Goal: Task Accomplishment & Management: Complete application form

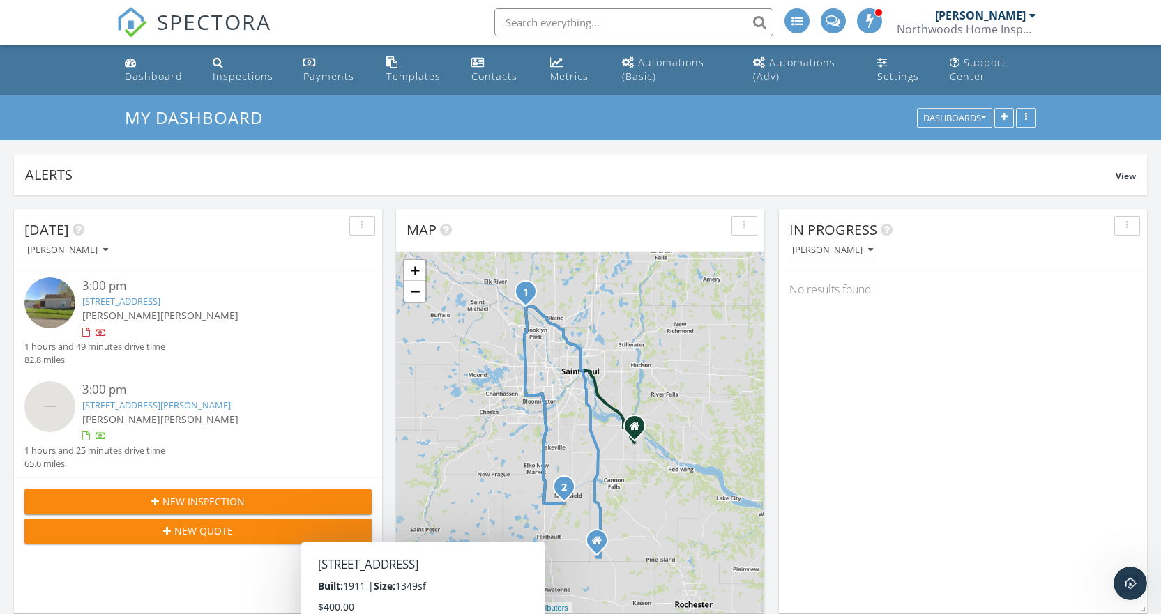
click at [158, 505] on icon "button" at bounding box center [155, 502] width 8 height 10
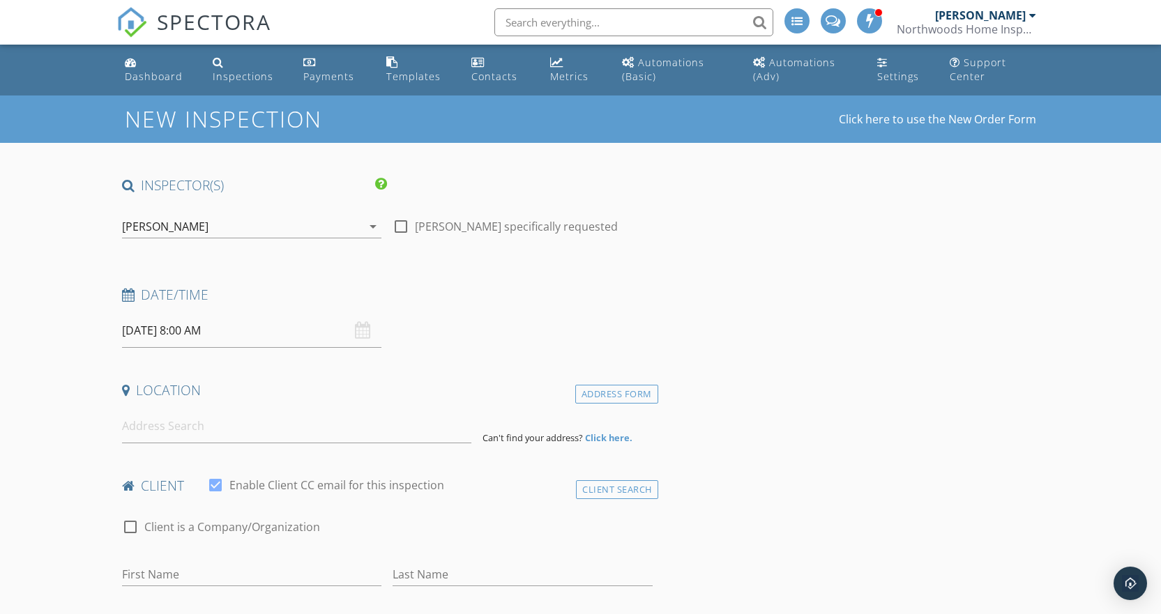
click at [220, 225] on div "[PERSON_NAME]" at bounding box center [242, 227] width 241 height 22
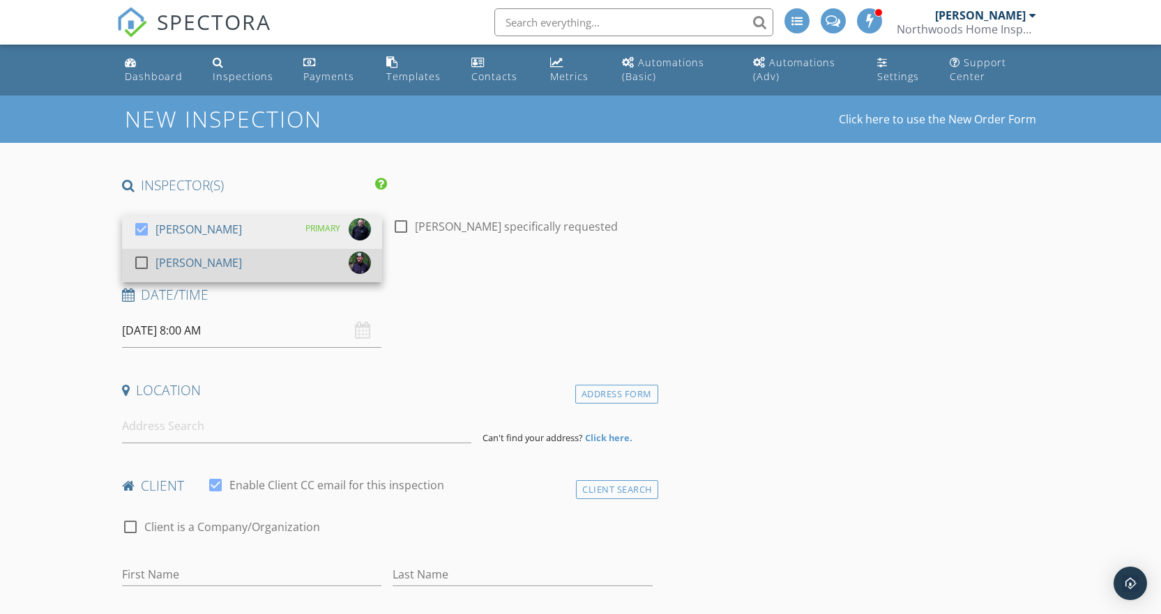
click at [193, 266] on div "[PERSON_NAME]" at bounding box center [199, 263] width 86 height 22
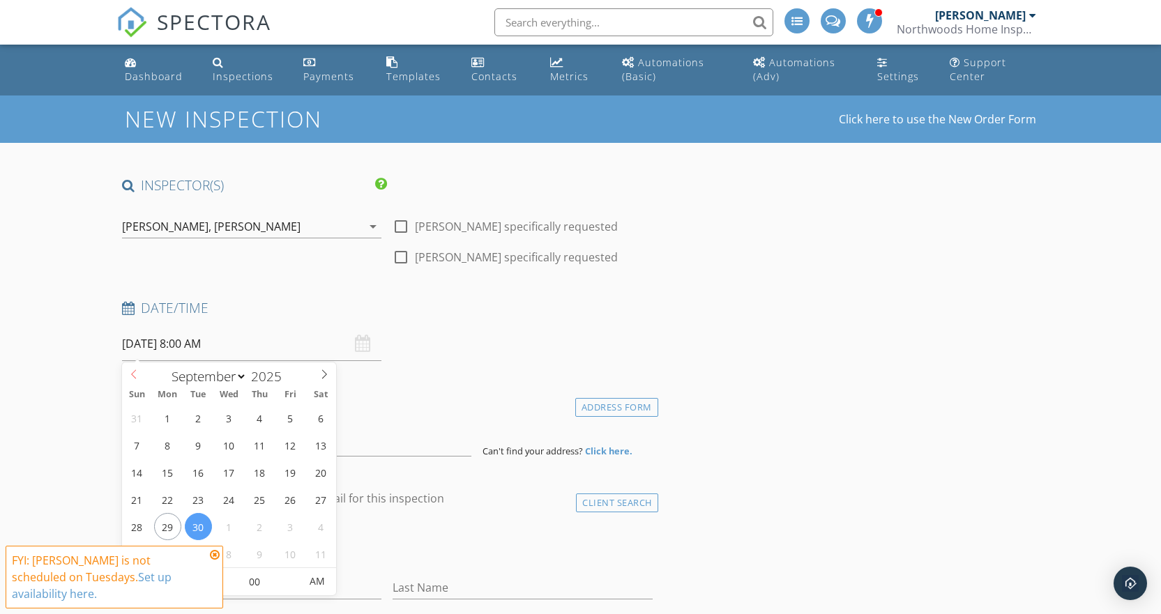
click at [145, 351] on input "09/30/2025 8:00 AM" at bounding box center [252, 344] width 260 height 34
select select "9"
click at [325, 365] on span at bounding box center [324, 373] width 24 height 20
type input "10/06/2025 8:00 AM"
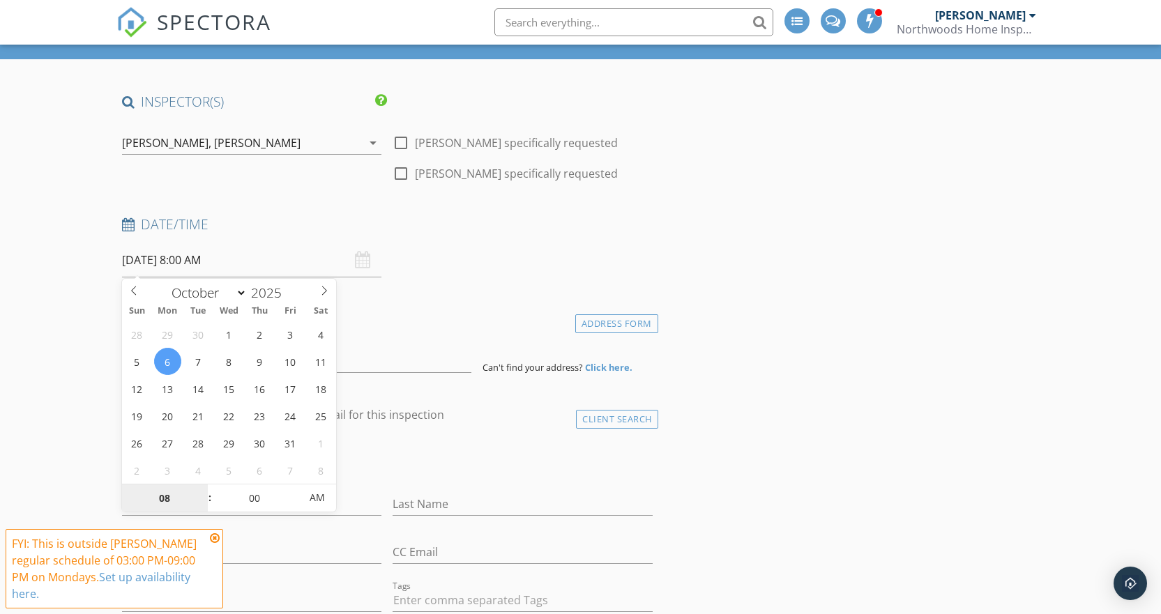
scroll to position [209, 0]
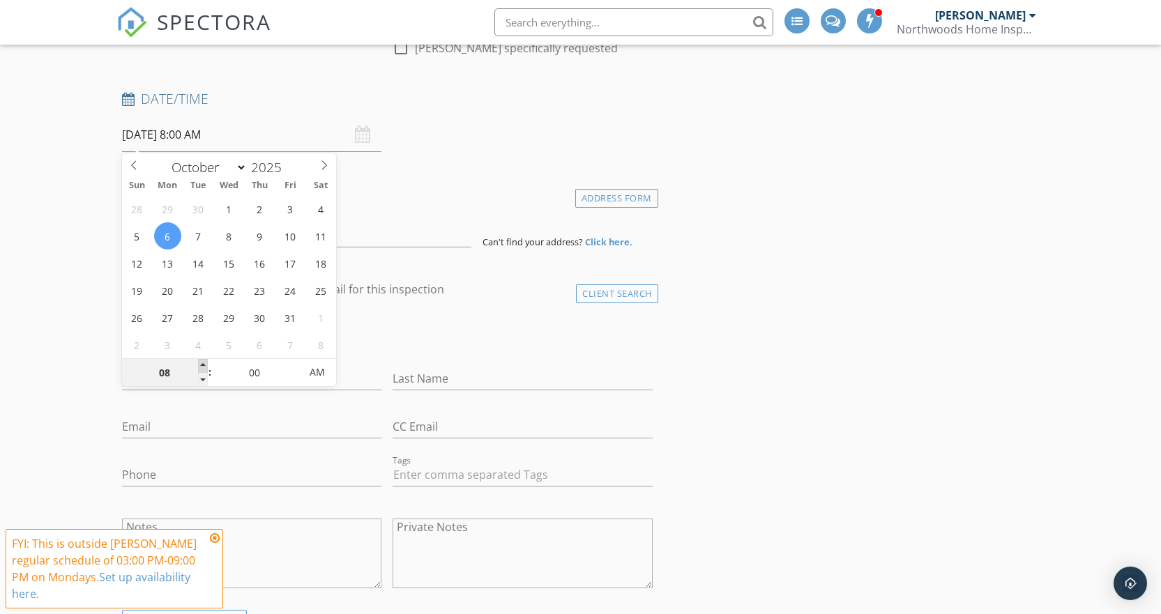
type input "09"
type input "10/06/2025 9:00 AM"
click at [203, 365] on span at bounding box center [203, 366] width 10 height 14
type input "10"
type input "10/06/2025 10:00 AM"
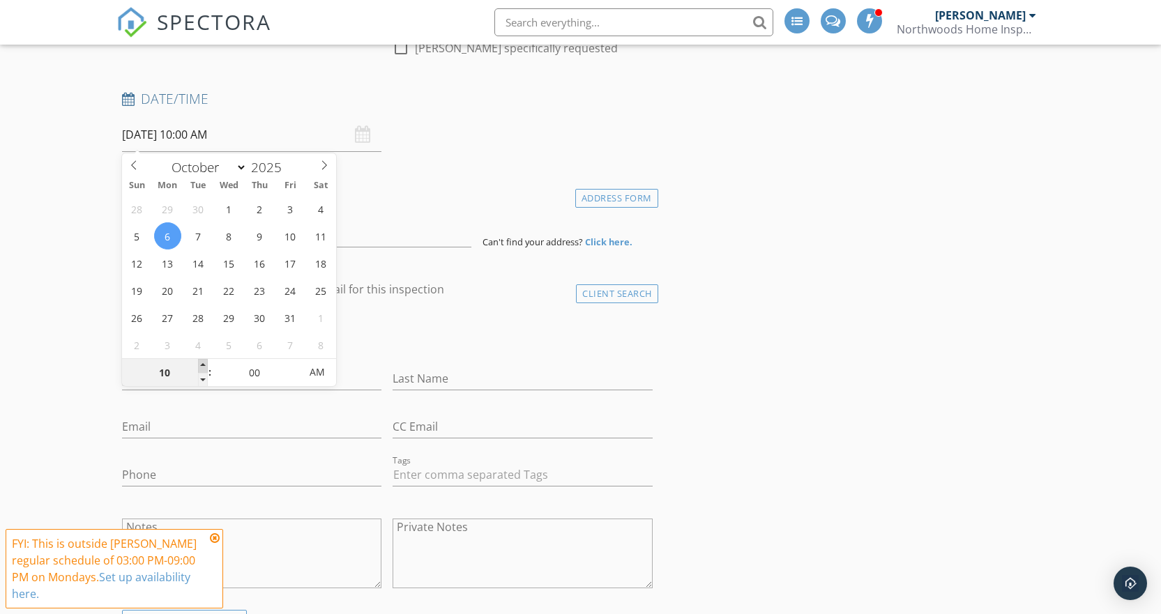
click at [203, 365] on span at bounding box center [203, 366] width 10 height 14
type input "11"
type input "10/06/2025 11:00 AM"
click at [203, 365] on span at bounding box center [203, 366] width 10 height 14
type input "12"
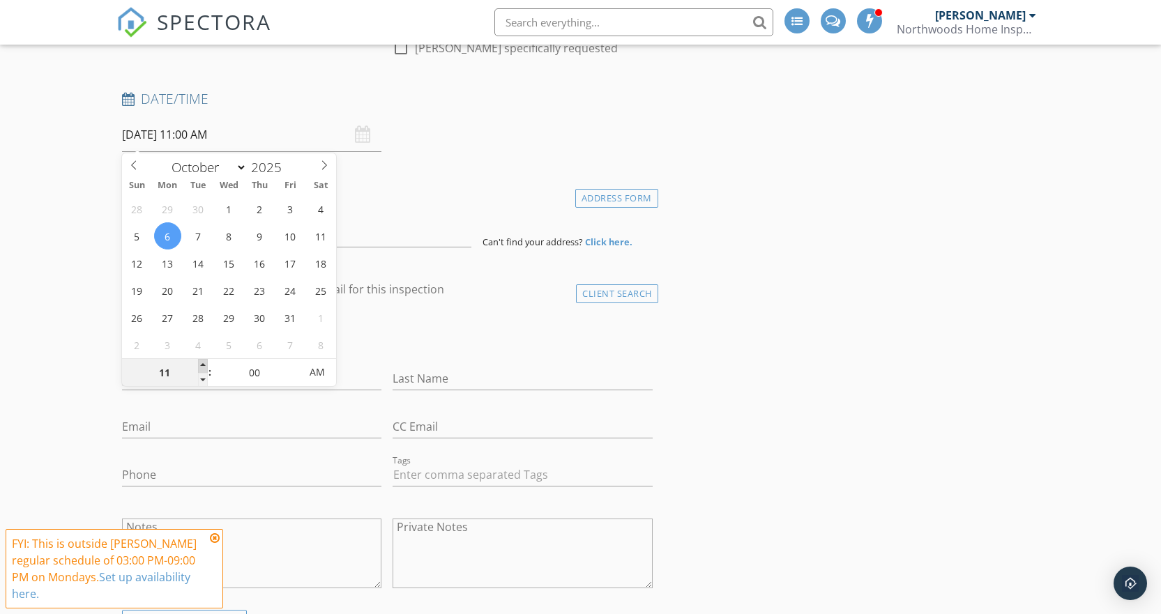
type input "10/06/2025 12:00 PM"
click at [203, 365] on span at bounding box center [203, 366] width 10 height 14
type input "01"
type input "10/06/2025 1:00 PM"
click at [203, 365] on span at bounding box center [203, 366] width 10 height 14
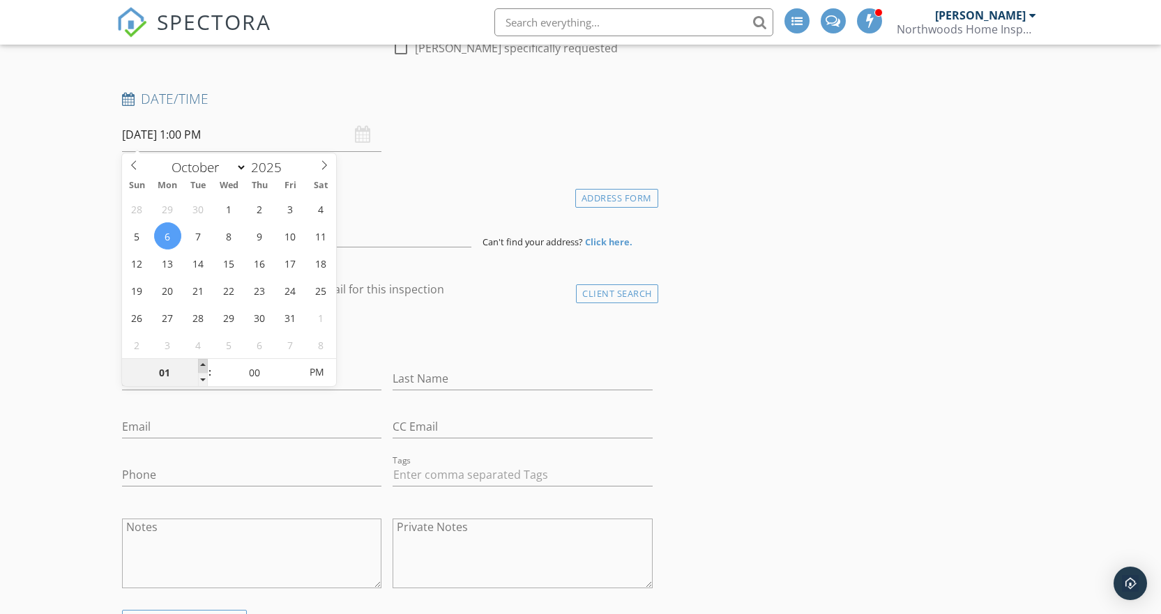
type input "02"
type input "10/06/2025 2:00 PM"
click at [203, 365] on span at bounding box center [203, 366] width 10 height 14
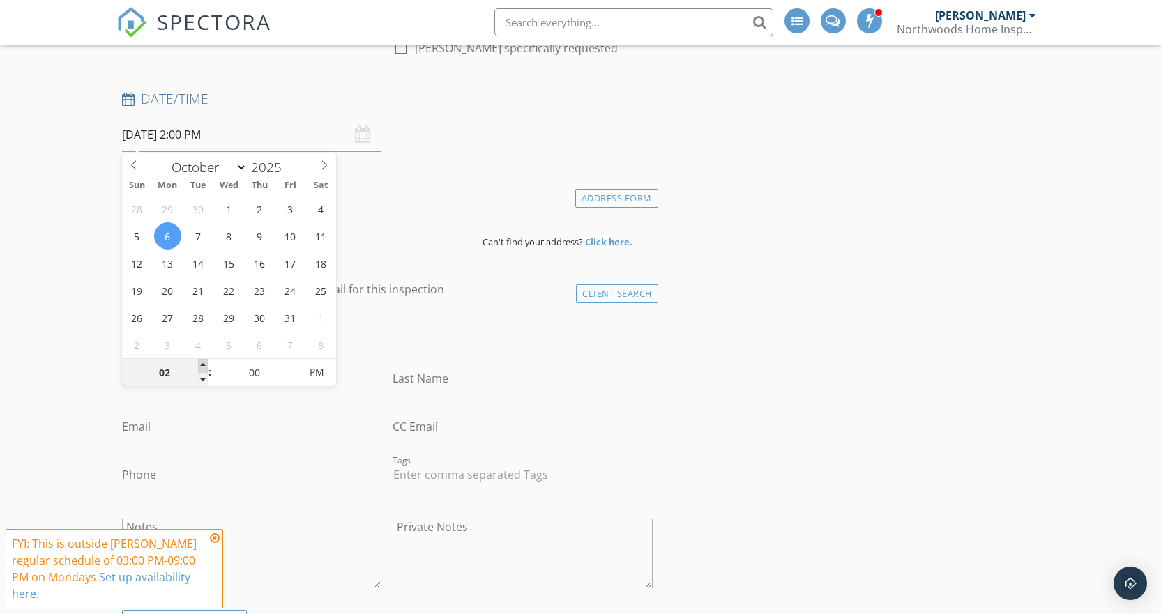
type input "03"
type input "10/06/2025 3:00 PM"
click at [203, 365] on span at bounding box center [203, 366] width 10 height 14
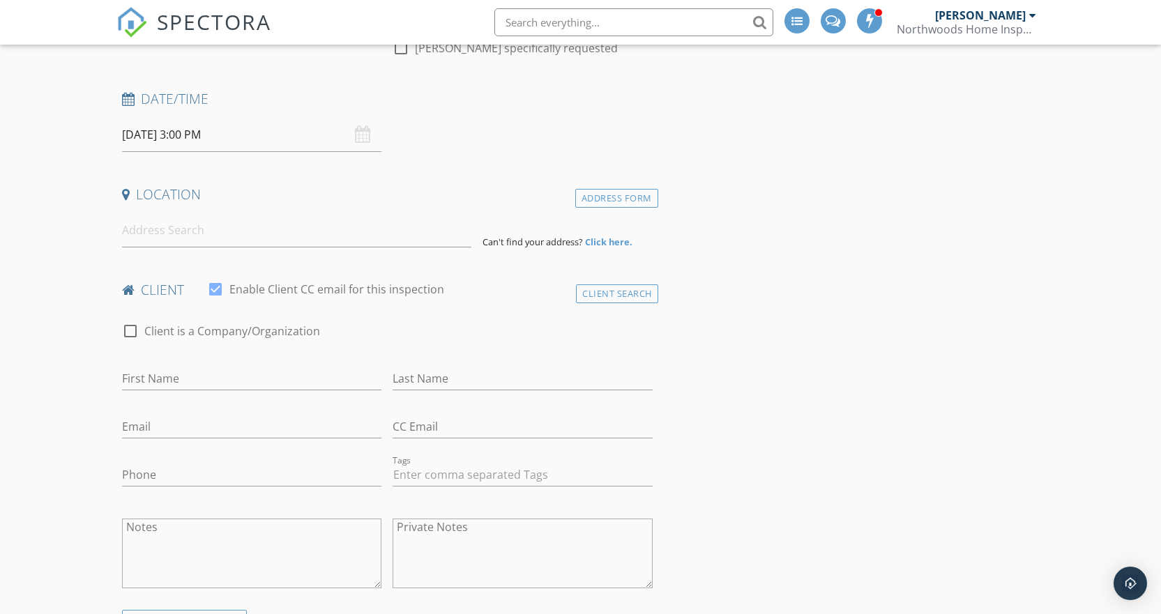
click at [195, 133] on input "10/06/2025 3:00 PM" at bounding box center [252, 135] width 260 height 34
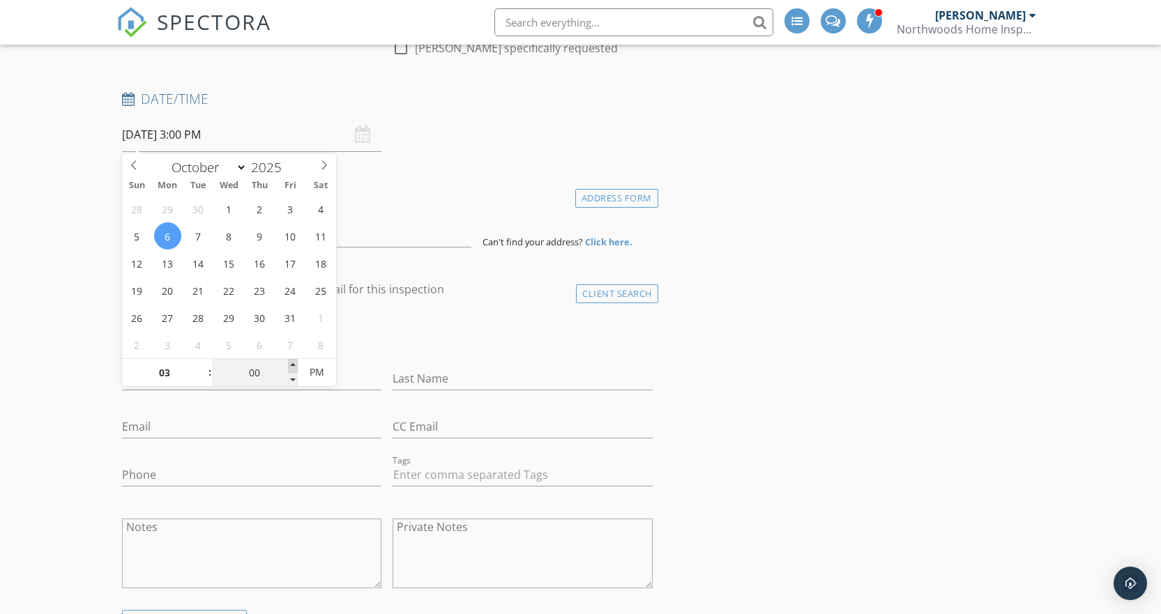
type input "05"
type input "10/06/2025 3:05 PM"
click at [294, 365] on span at bounding box center [293, 366] width 10 height 14
type input "10"
type input "10/06/2025 3:10 PM"
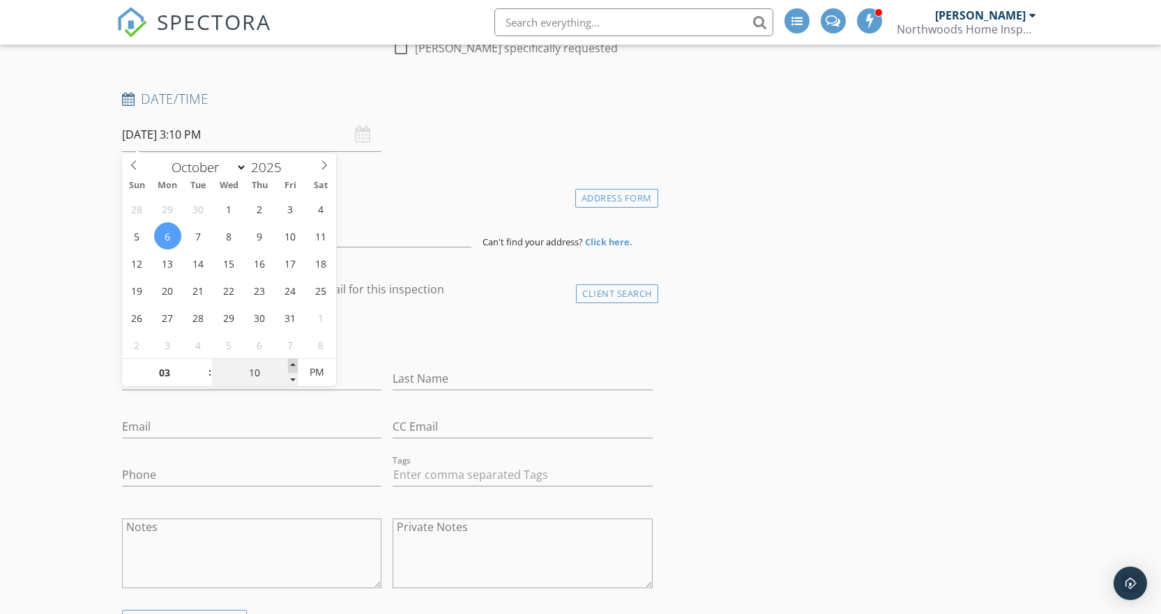
click at [294, 365] on span at bounding box center [293, 366] width 10 height 14
type input "15"
type input "10/06/2025 3:15 PM"
click at [294, 365] on span at bounding box center [293, 366] width 10 height 14
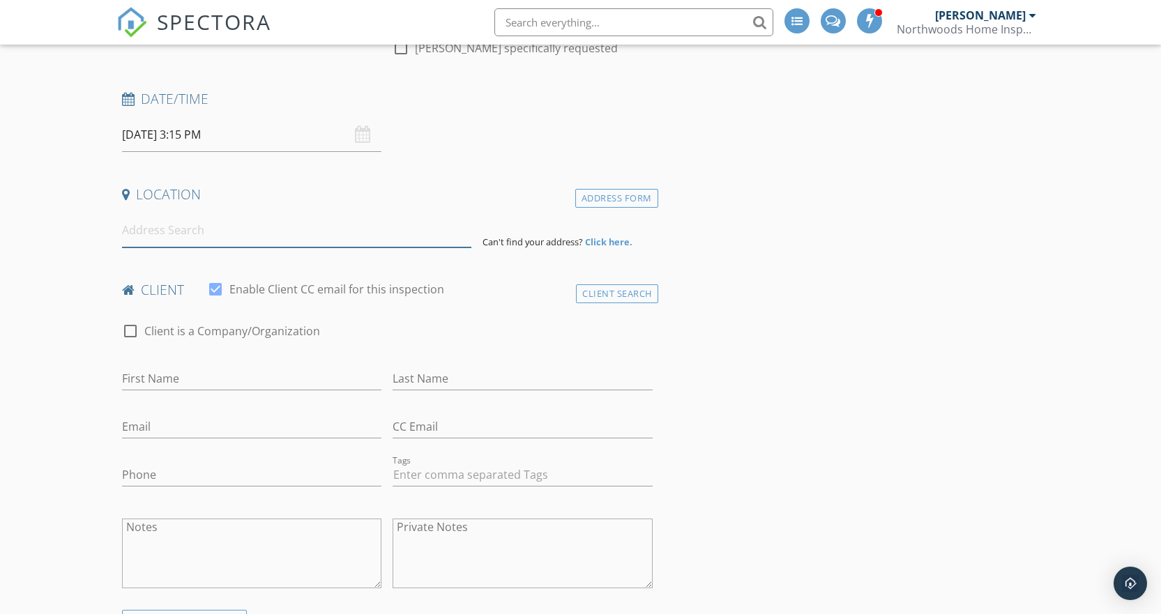
click at [142, 236] on input at bounding box center [297, 230] width 350 height 34
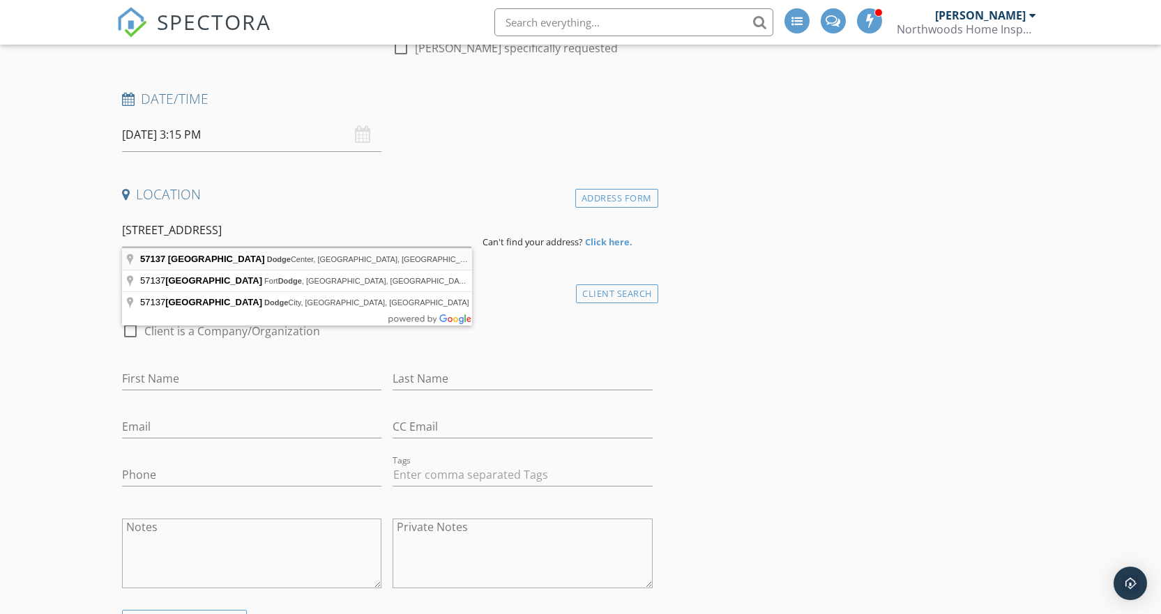
type input "57137 205th Ave, Dodge Center, MN, USA"
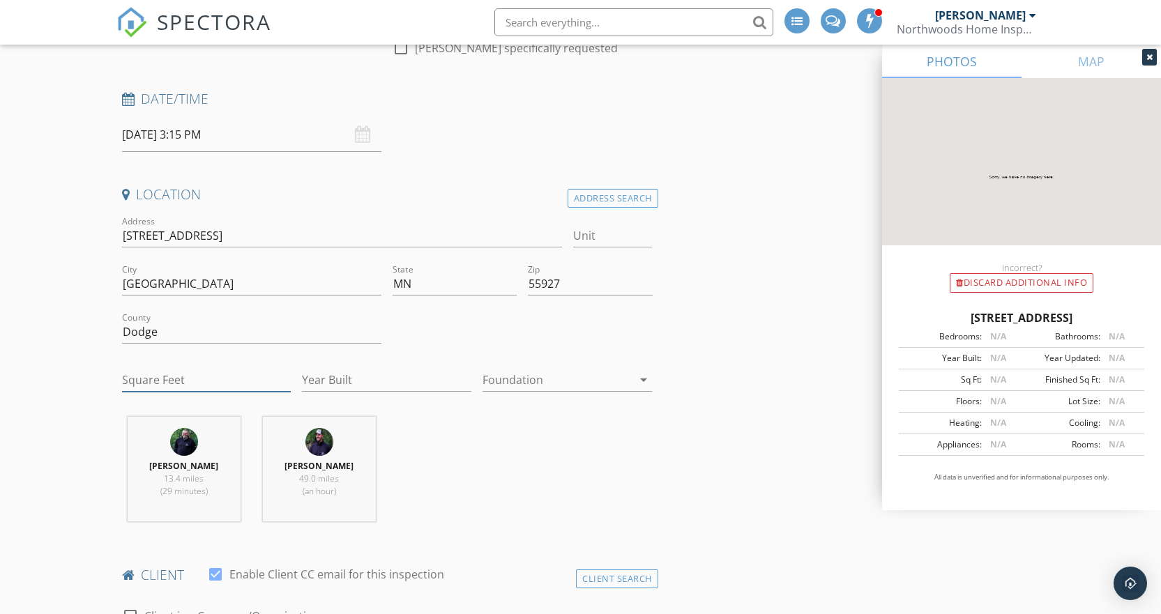
click at [176, 376] on input "Square Feet" at bounding box center [206, 380] width 169 height 23
click at [166, 375] on input "Square Feet" at bounding box center [206, 380] width 169 height 23
type input "3181"
type input "1999"
click at [535, 384] on div at bounding box center [558, 380] width 150 height 22
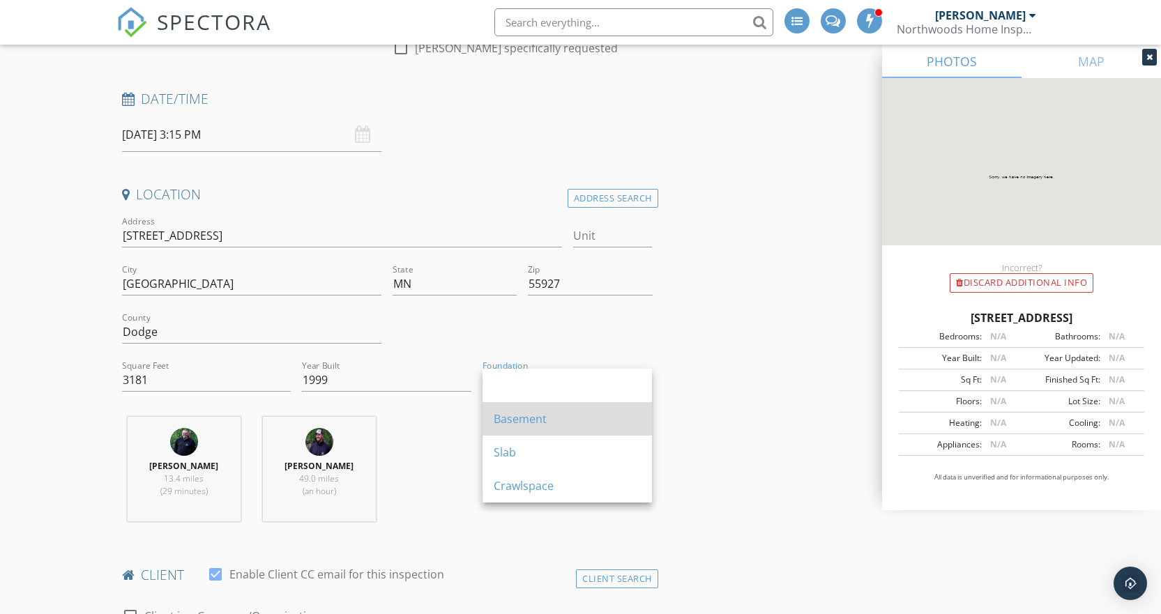
click at [519, 402] on div "Basement" at bounding box center [567, 418] width 147 height 33
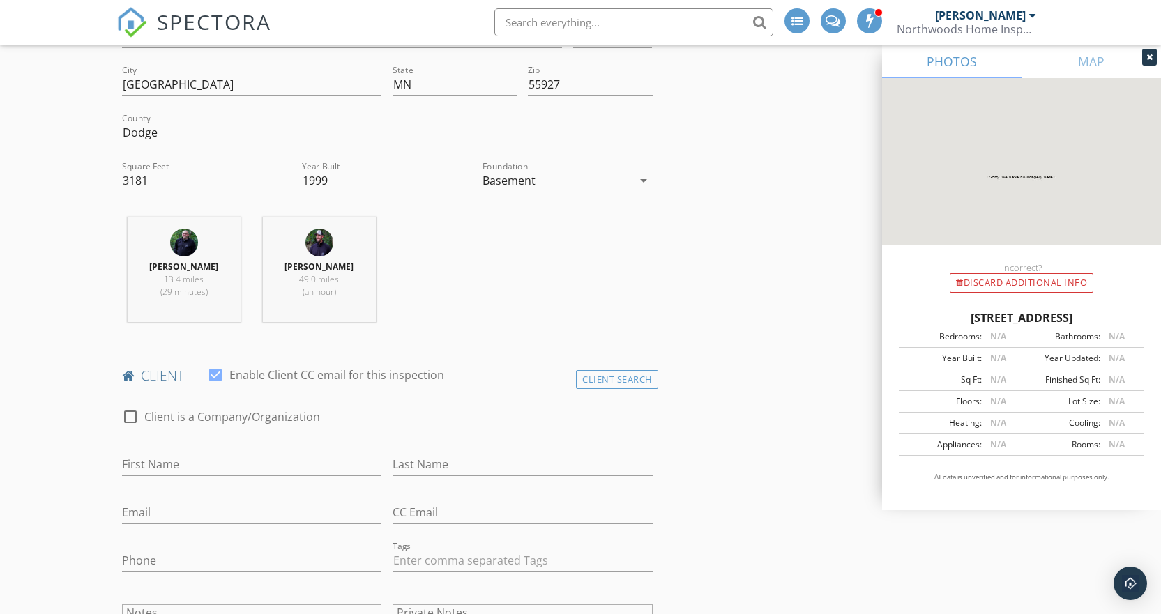
scroll to position [558, 0]
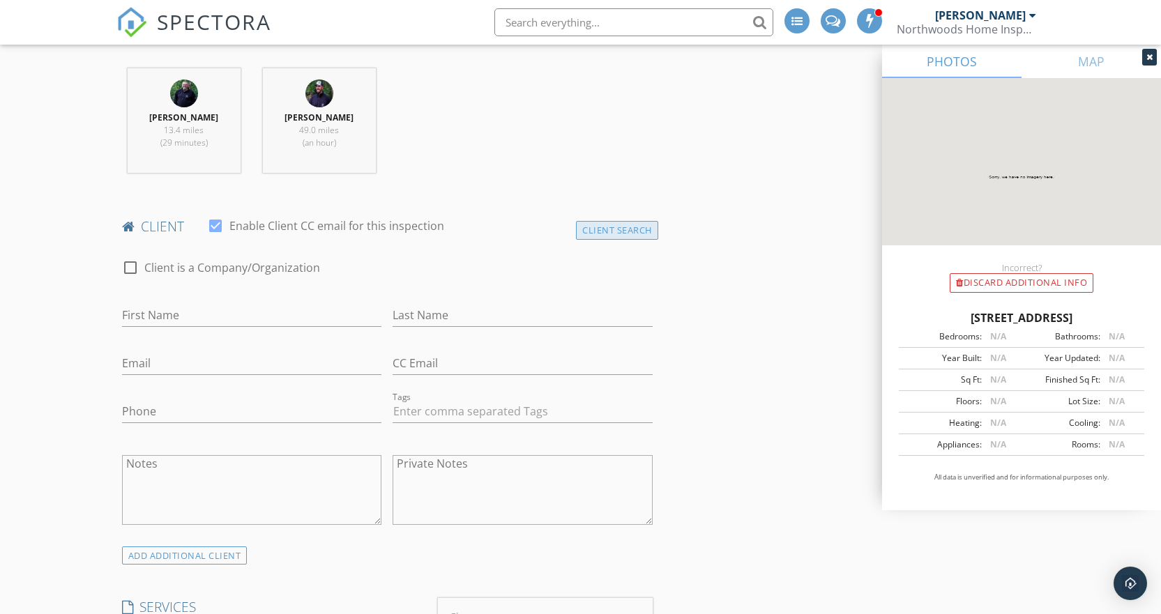
click at [611, 235] on div "Client Search" at bounding box center [617, 230] width 82 height 19
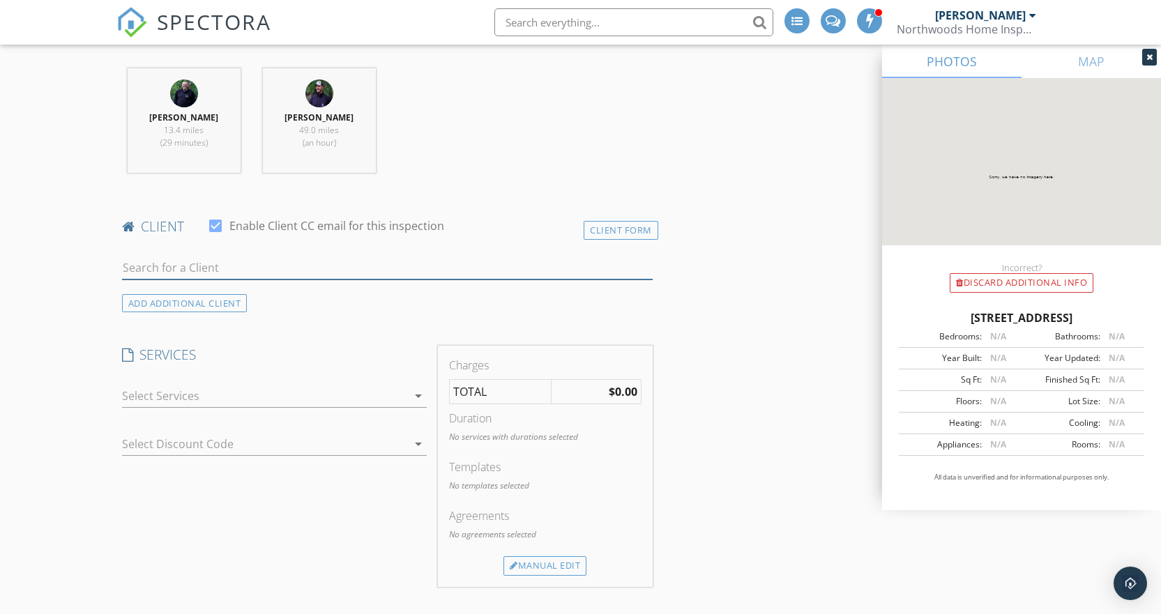
click at [246, 264] on input "text" at bounding box center [387, 268] width 531 height 23
type input "kent"
click at [241, 292] on div "Kent & Rachel Lind" at bounding box center [255, 293] width 187 height 17
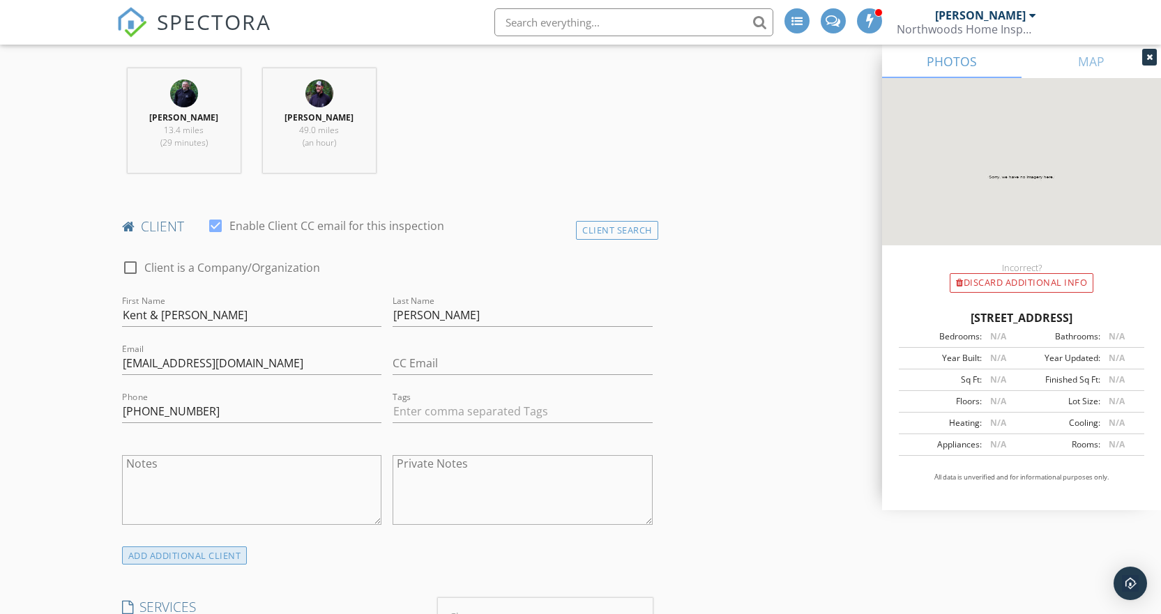
click at [161, 552] on div "ADD ADDITIONAL client" at bounding box center [185, 556] width 126 height 19
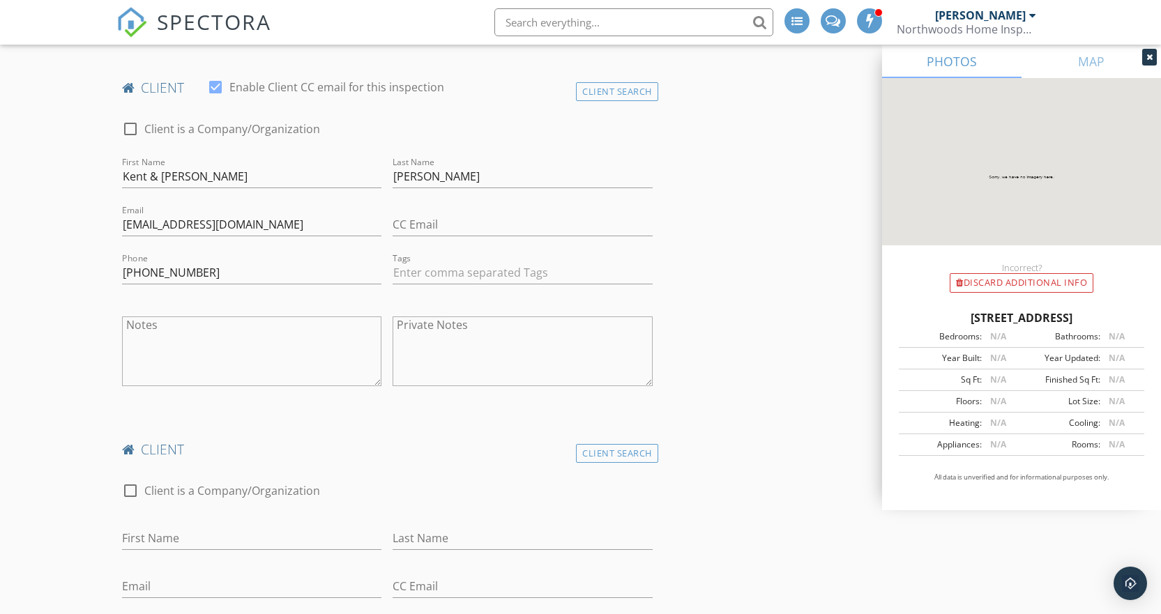
scroll to position [697, 0]
click at [165, 533] on input "First Name" at bounding box center [252, 538] width 260 height 23
type input "Rachel"
type input "Lind"
click at [587, 457] on div "Client Search" at bounding box center [617, 453] width 82 height 19
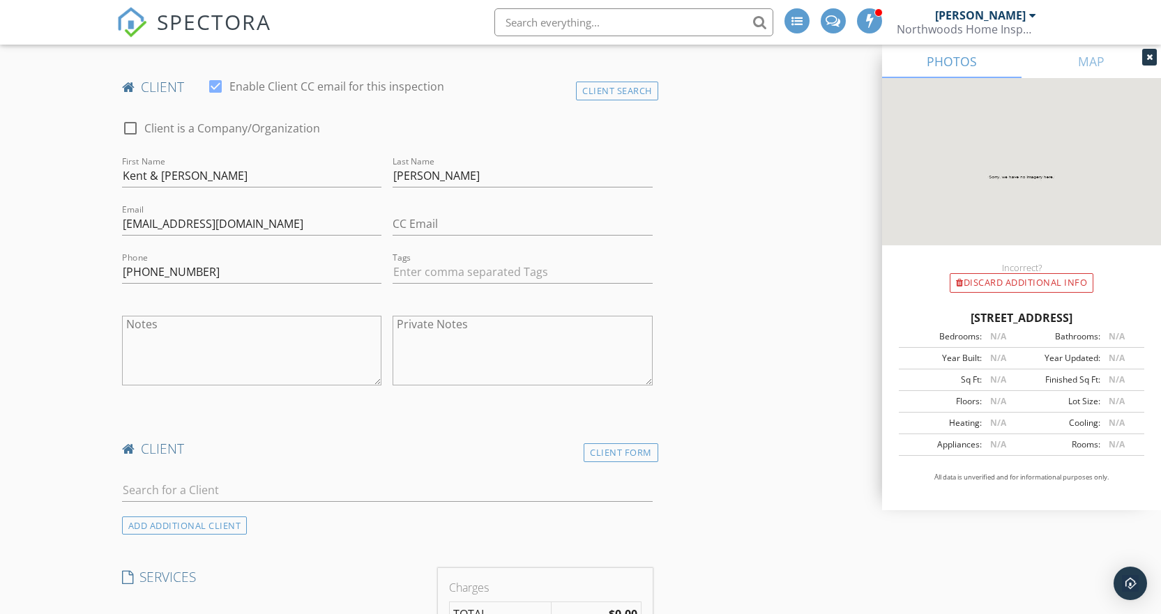
scroll to position [767, 0]
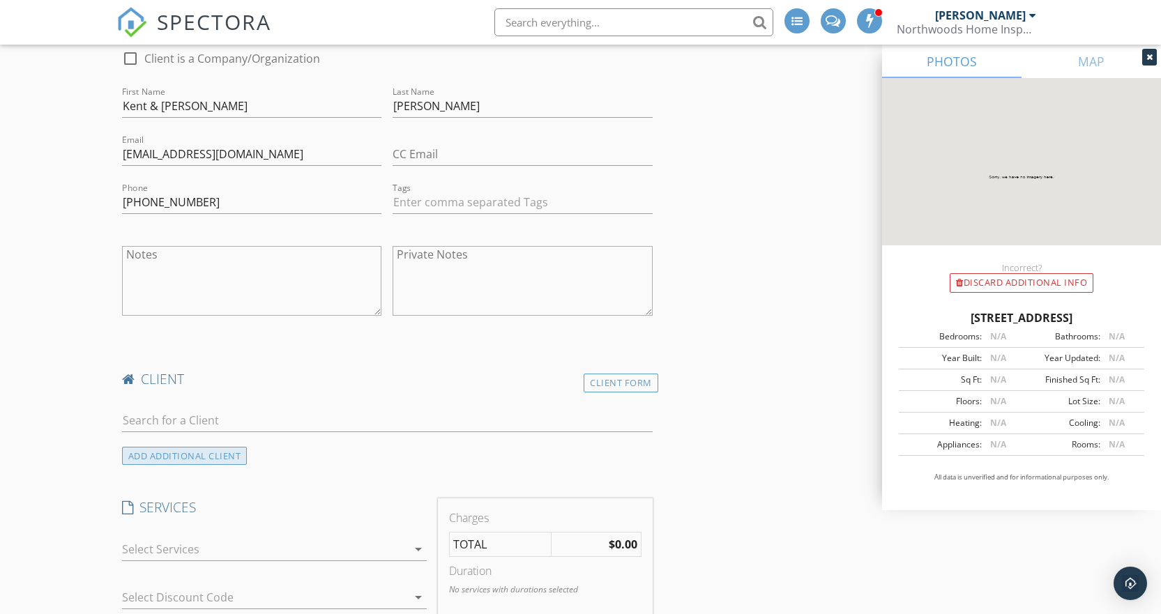
click at [165, 462] on div "ADD ADDITIONAL client" at bounding box center [185, 456] width 126 height 19
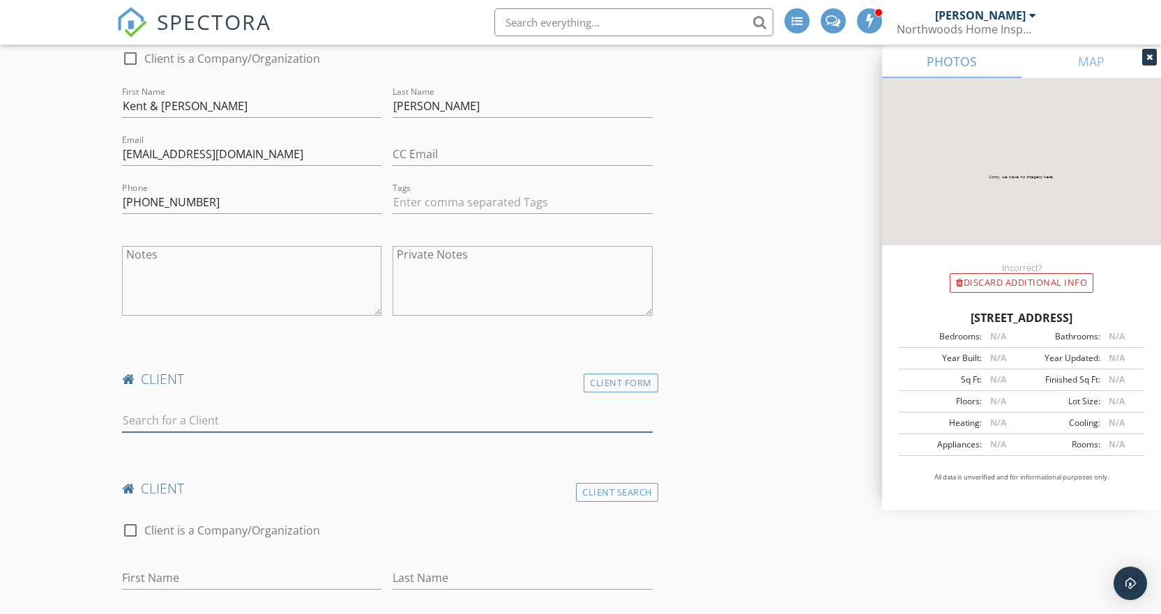
drag, startPoint x: 186, startPoint y: 428, endPoint x: 350, endPoint y: 425, distance: 163.9
click at [186, 428] on input "text" at bounding box center [387, 420] width 531 height 23
click at [611, 384] on div "Client Form" at bounding box center [621, 383] width 75 height 19
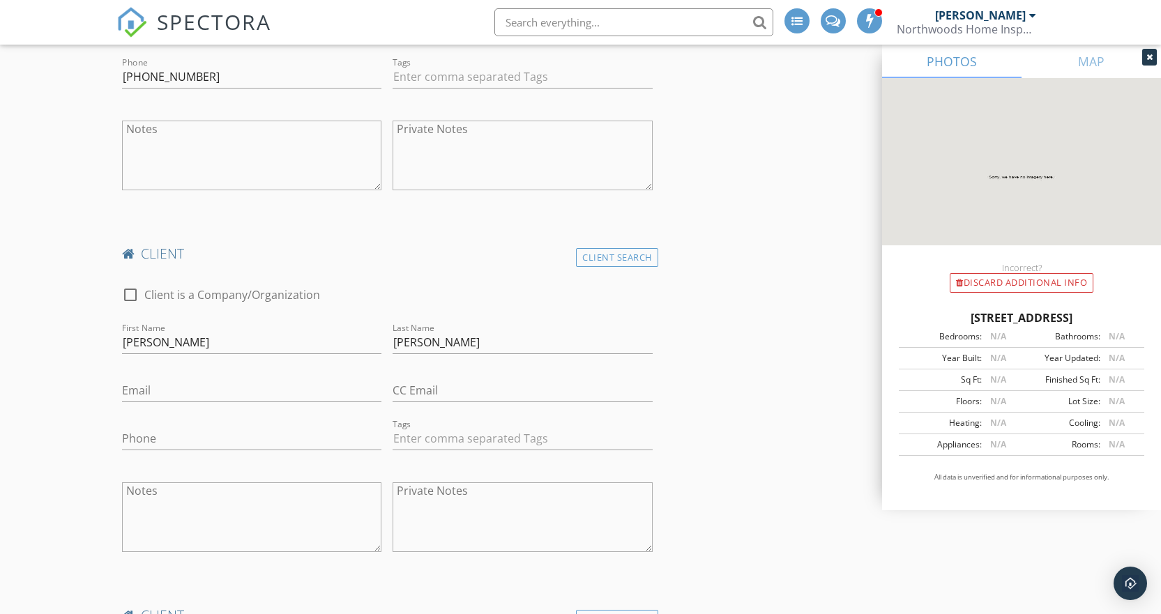
scroll to position [907, 0]
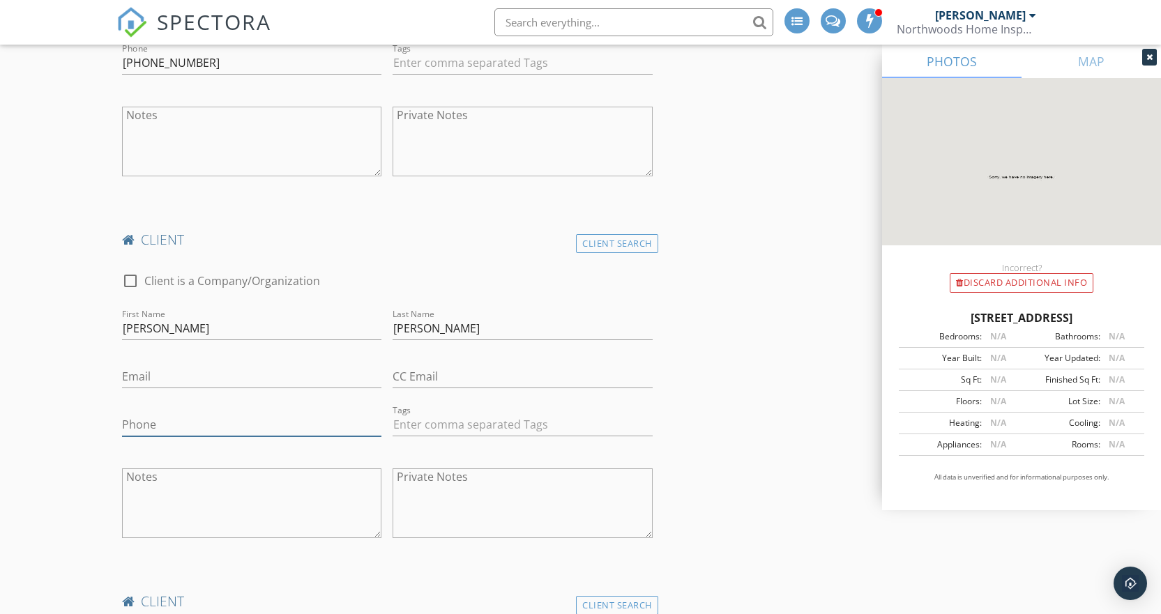
click at [225, 423] on input "Phone" at bounding box center [252, 425] width 260 height 23
type input "763-227-4252"
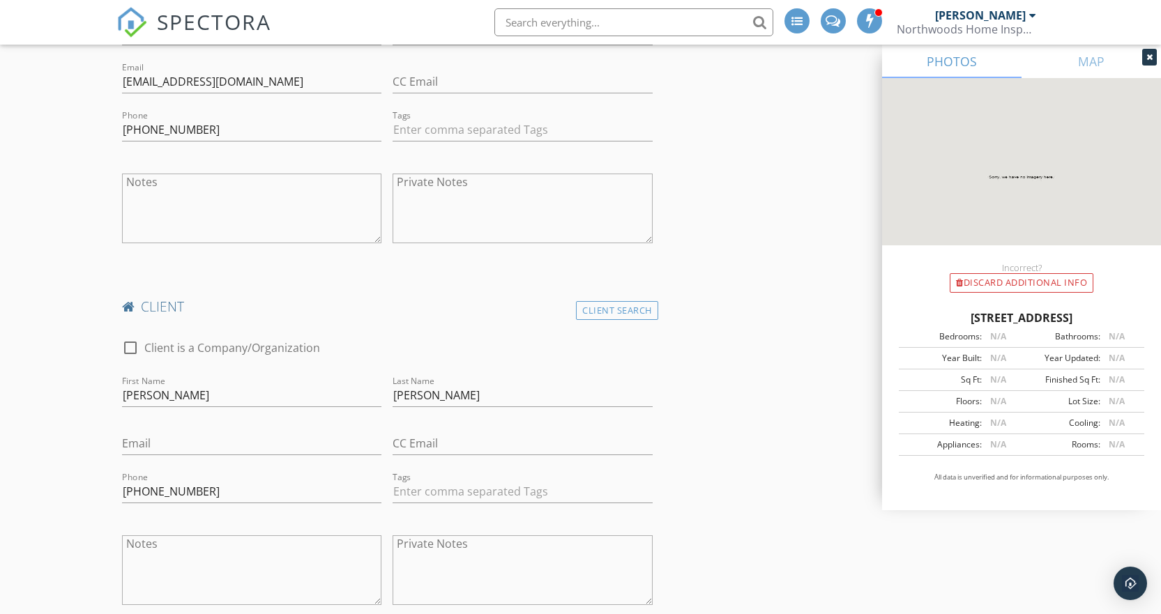
scroll to position [697, 0]
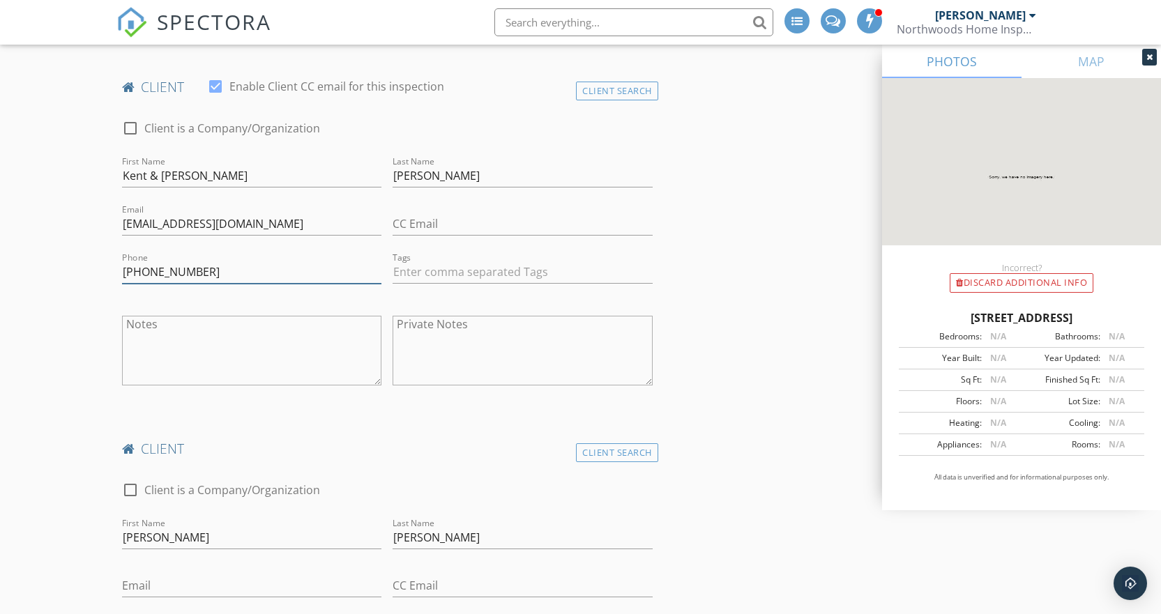
click at [222, 271] on input "763-227-4252" at bounding box center [252, 272] width 260 height 23
type input "763-370-8475"
click at [212, 172] on input "Kent & Rachel" at bounding box center [252, 176] width 260 height 23
type input "Kent"
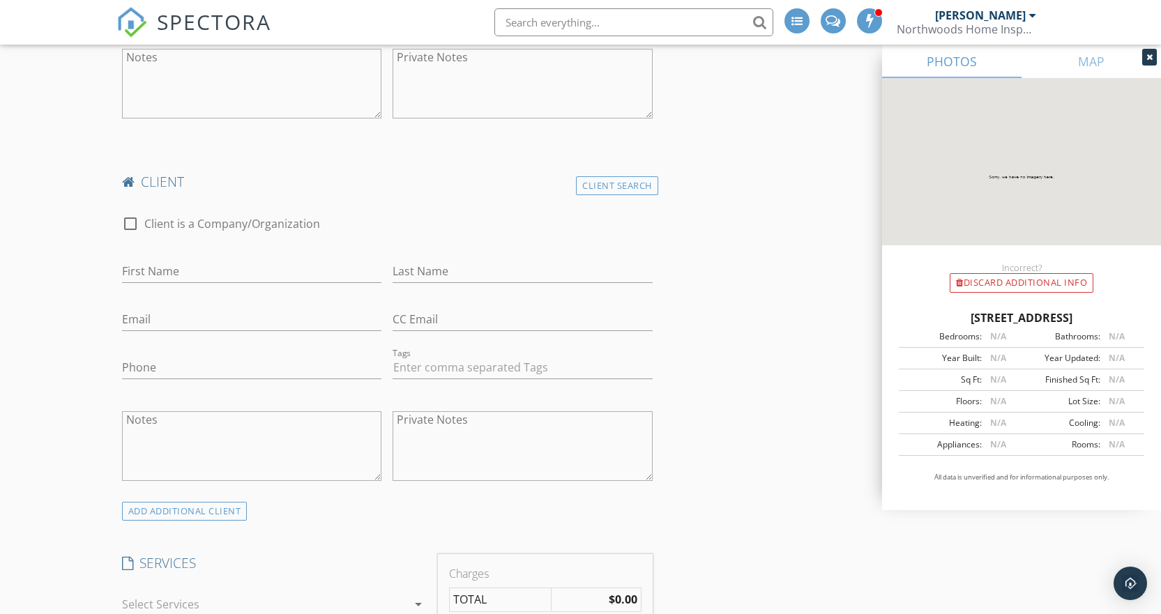
scroll to position [1325, 0]
click at [614, 185] on div "Client Search" at bounding box center [617, 187] width 82 height 19
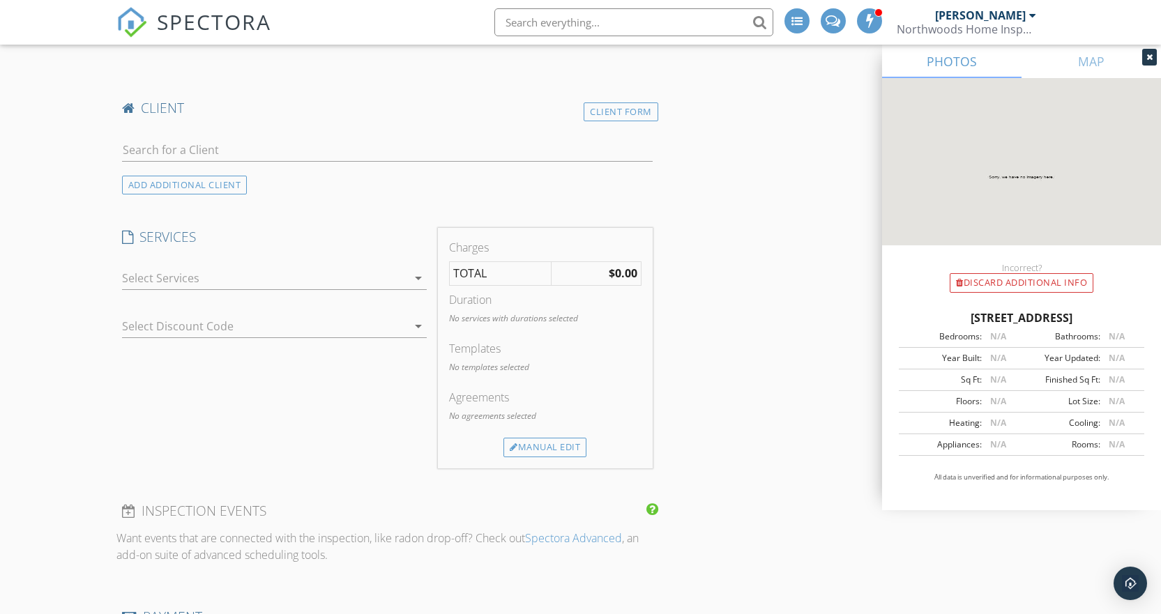
scroll to position [1465, 0]
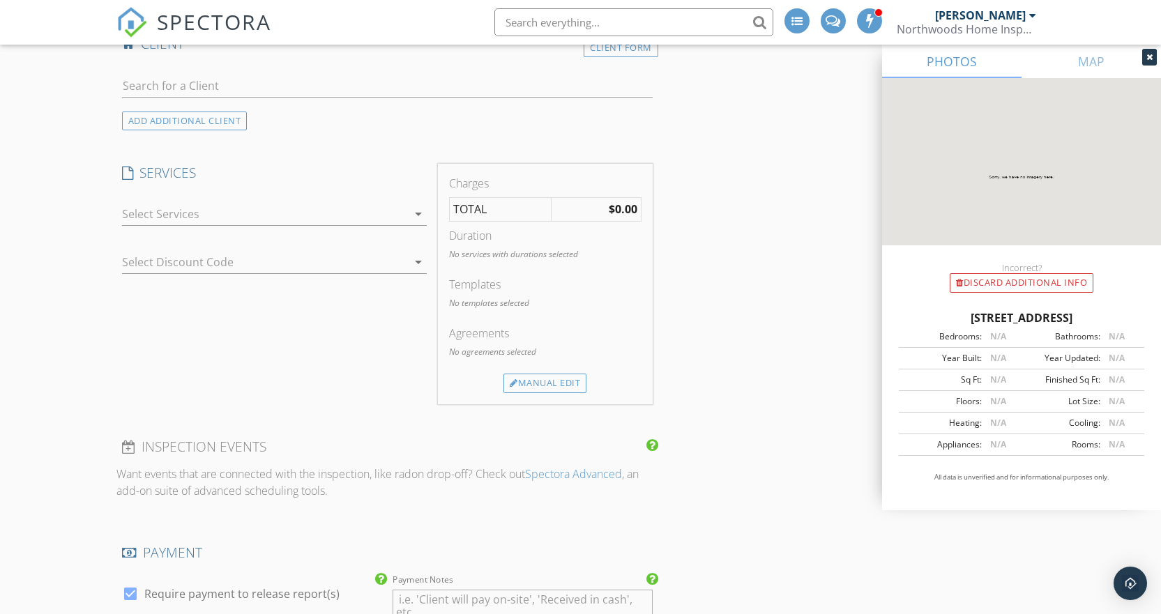
click at [213, 224] on div at bounding box center [264, 214] width 285 height 22
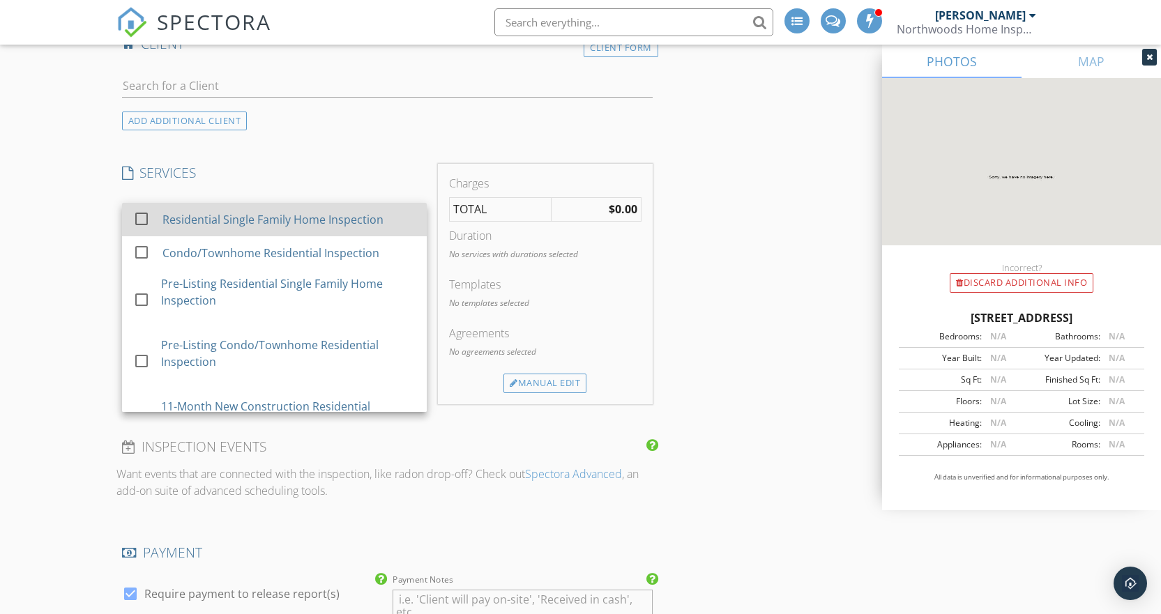
click at [143, 222] on div at bounding box center [142, 218] width 24 height 24
checkbox input "true"
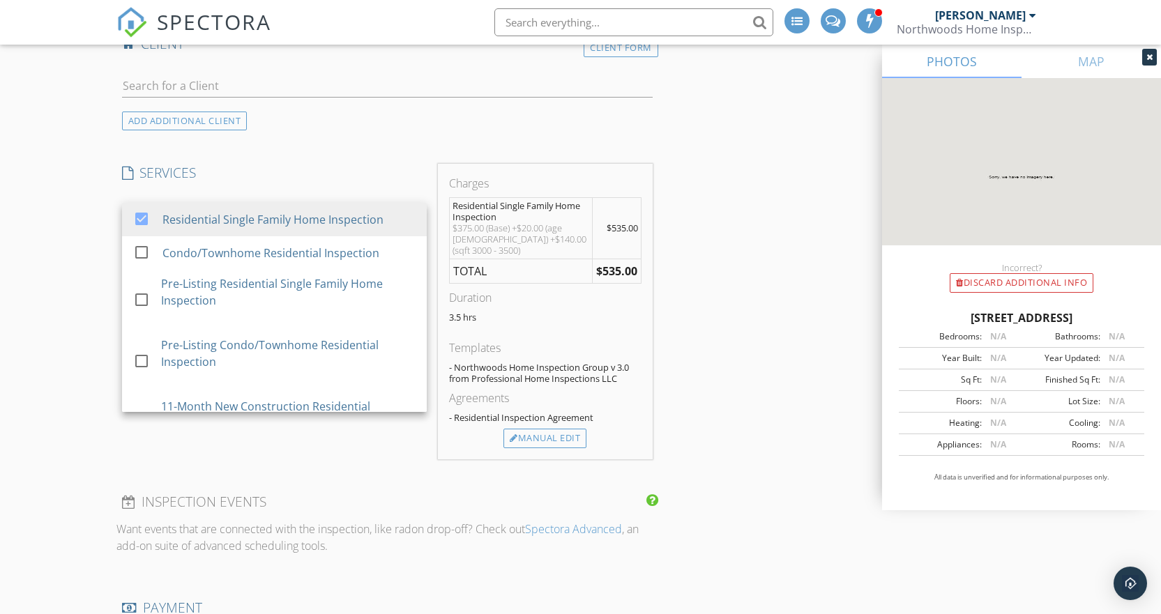
click at [59, 275] on div "New Inspection Click here to use the New Order Form INSPECTOR(S) check_box Ryan…" at bounding box center [580, 323] width 1161 height 3385
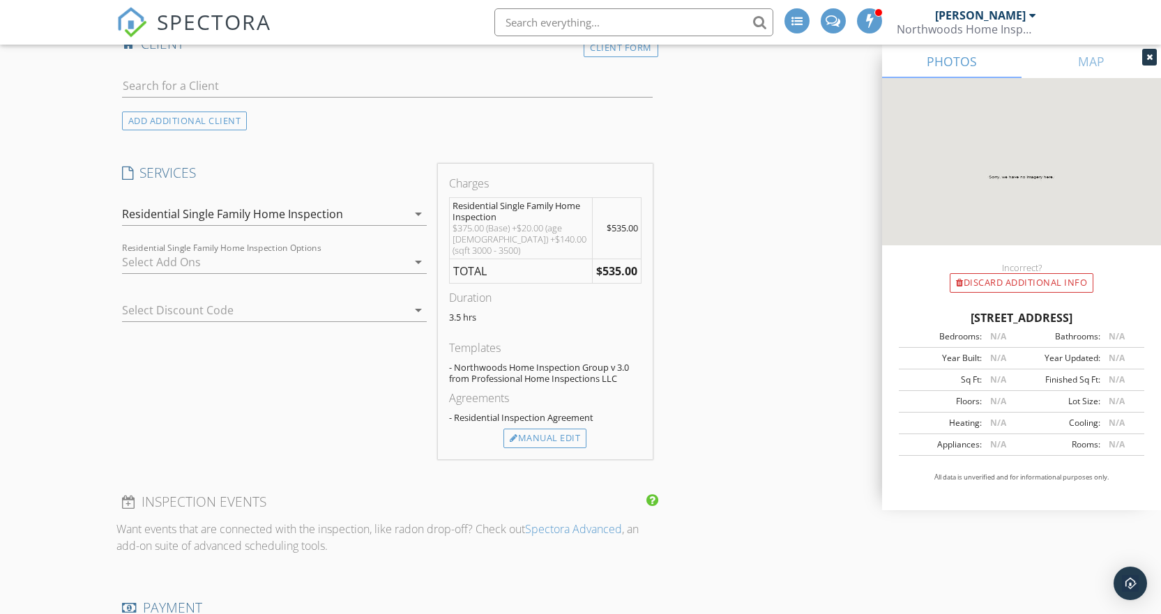
click at [186, 309] on div at bounding box center [255, 310] width 266 height 22
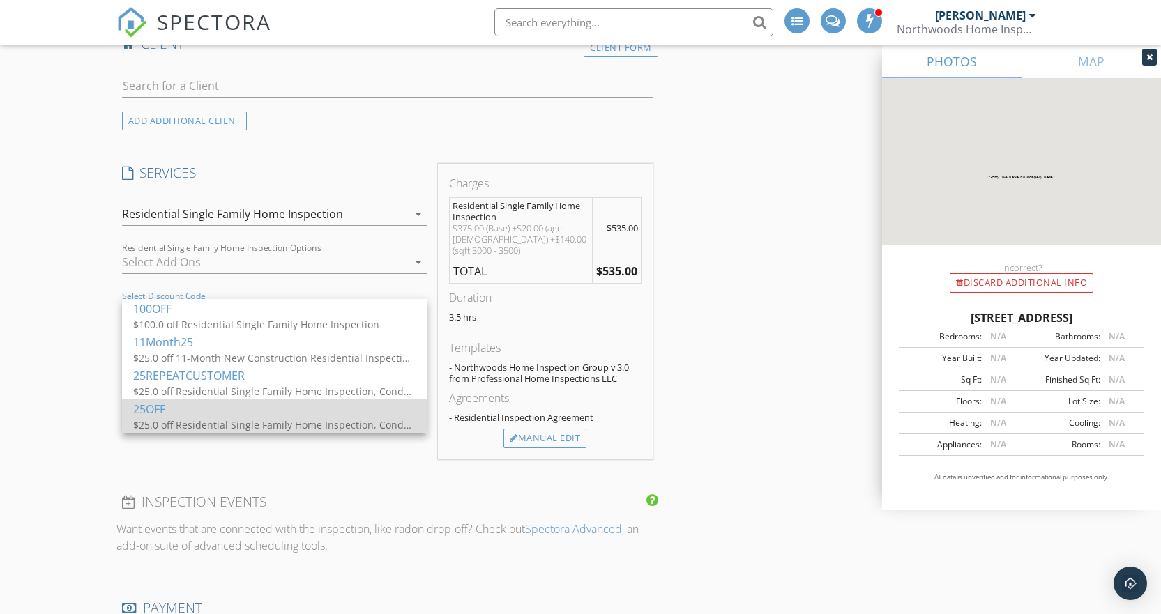
click at [194, 409] on div "25OFF" at bounding box center [274, 409] width 282 height 17
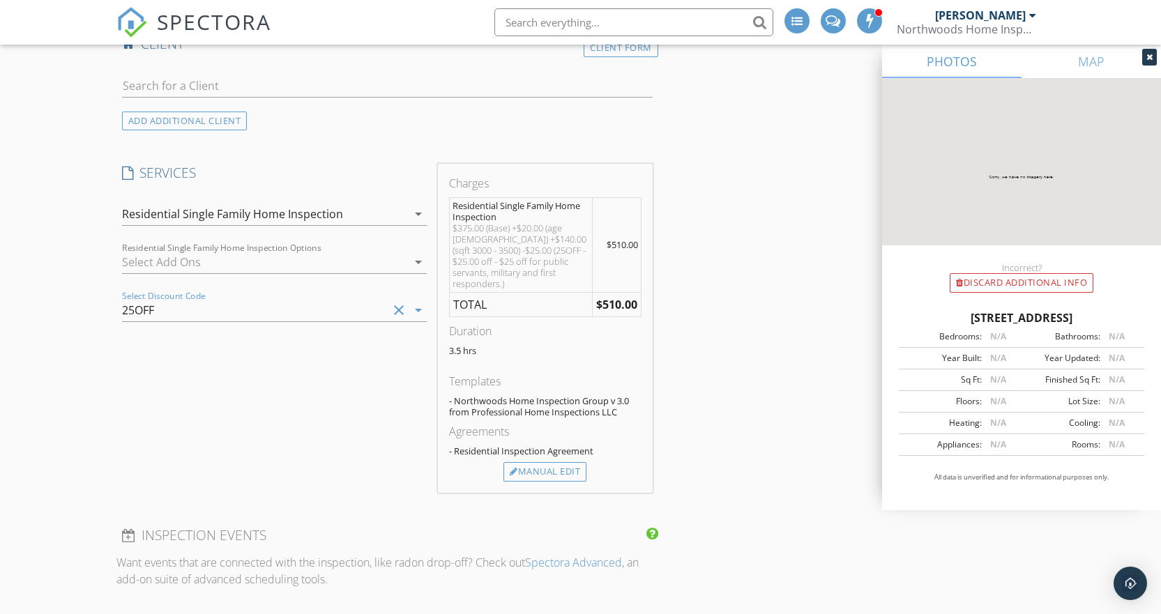
click at [274, 308] on div "25OFF" at bounding box center [255, 310] width 266 height 22
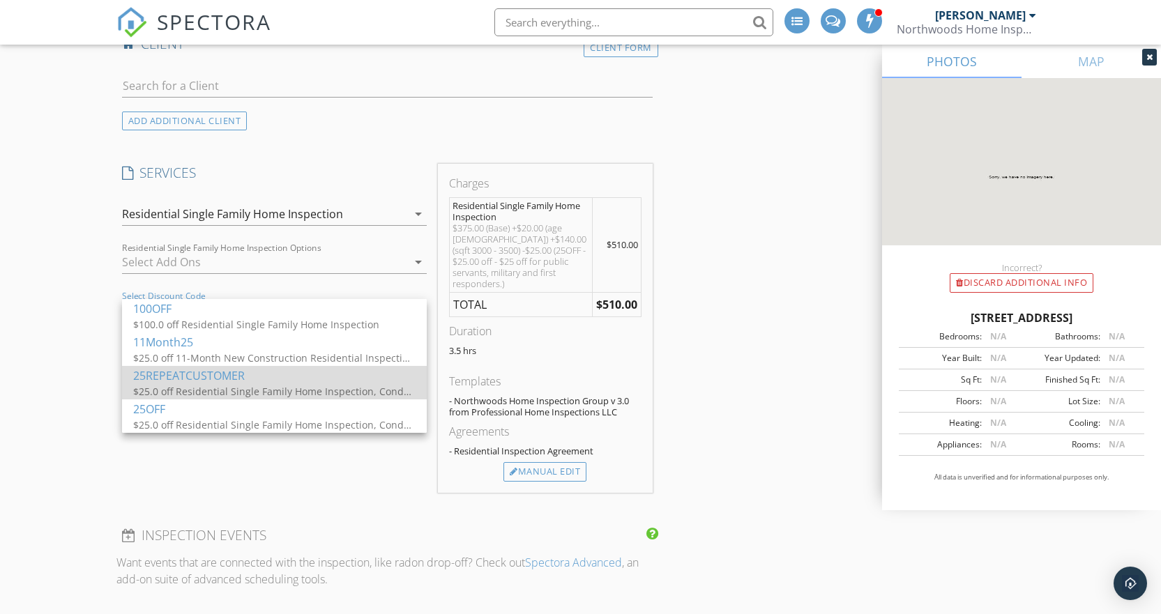
click at [174, 388] on div "$25.0 off Residential Single Family Home Inspection, Condo/Townhome Residential…" at bounding box center [272, 391] width 279 height 15
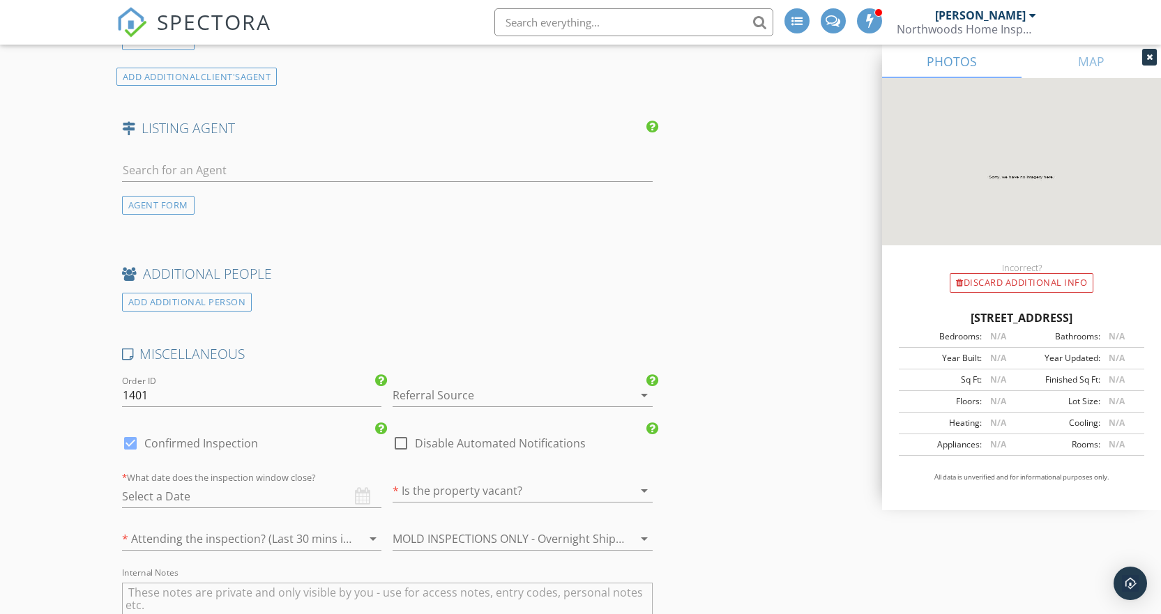
scroll to position [2371, 0]
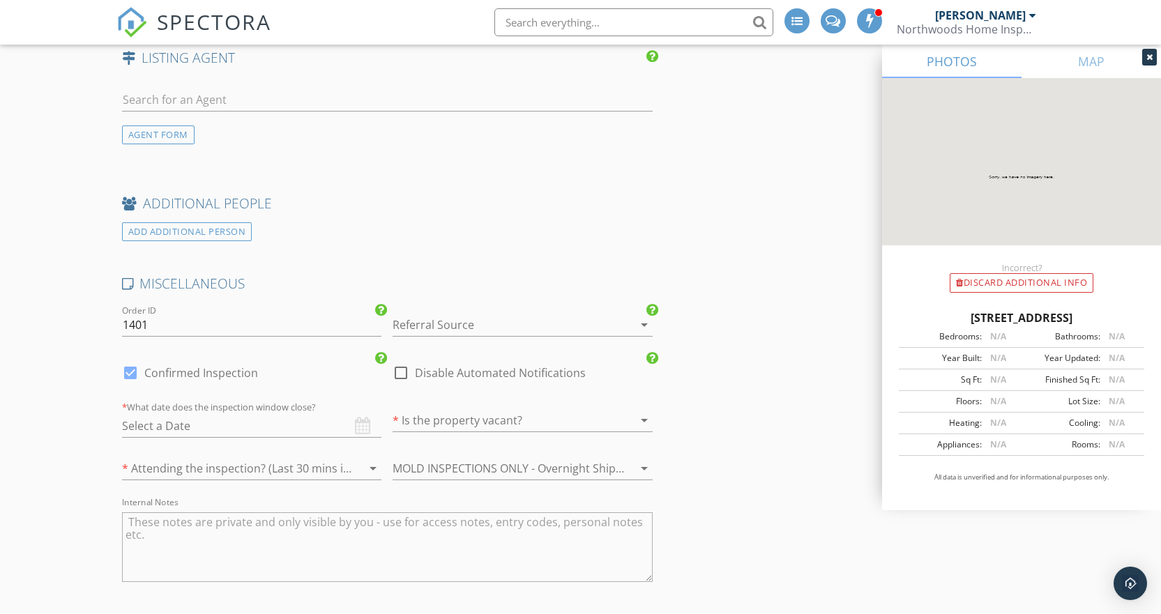
click at [516, 329] on div at bounding box center [503, 325] width 221 height 22
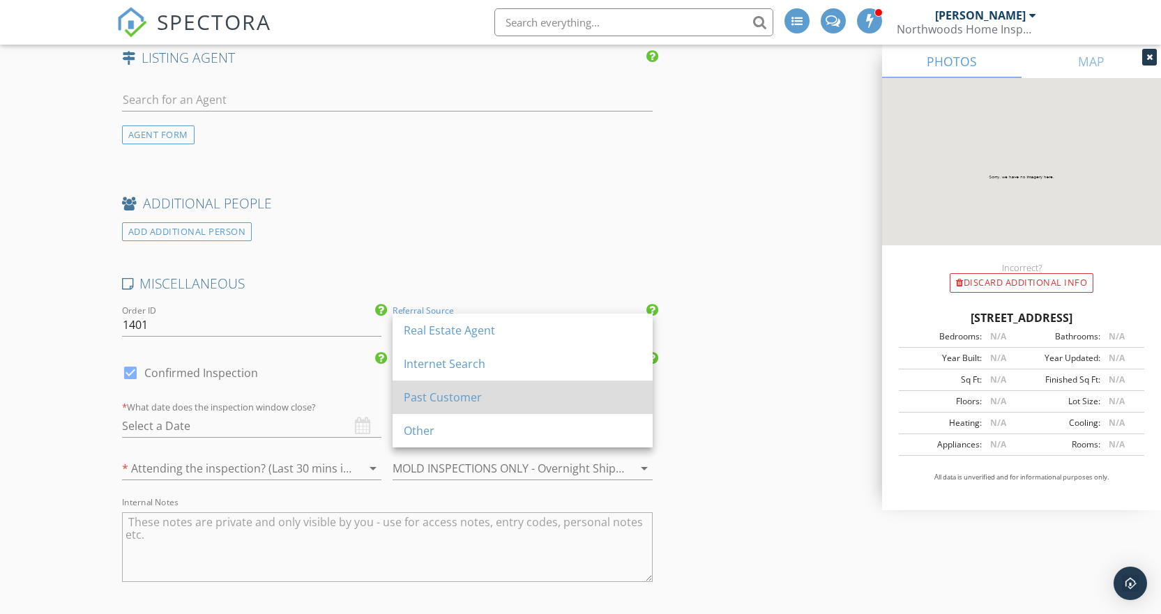
click at [487, 400] on div "Past Customer" at bounding box center [523, 397] width 238 height 17
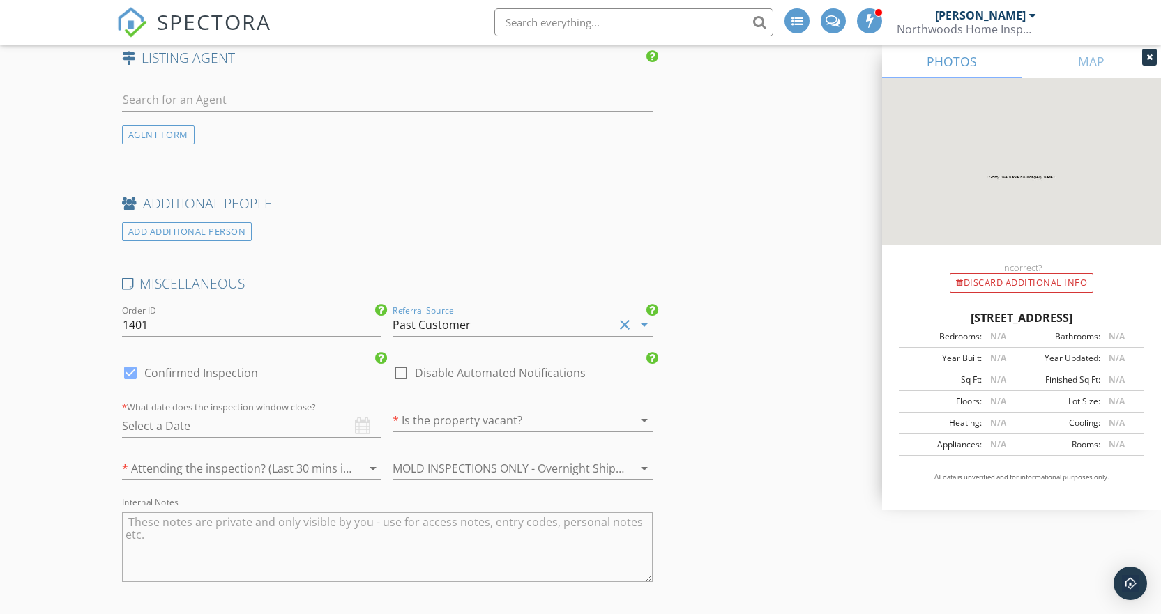
click at [358, 425] on div "* What date does the inspection window close?" at bounding box center [252, 418] width 260 height 40
click at [362, 431] on div "* What date does the inspection window close?" at bounding box center [252, 418] width 260 height 40
click at [254, 430] on input "text" at bounding box center [252, 426] width 260 height 23
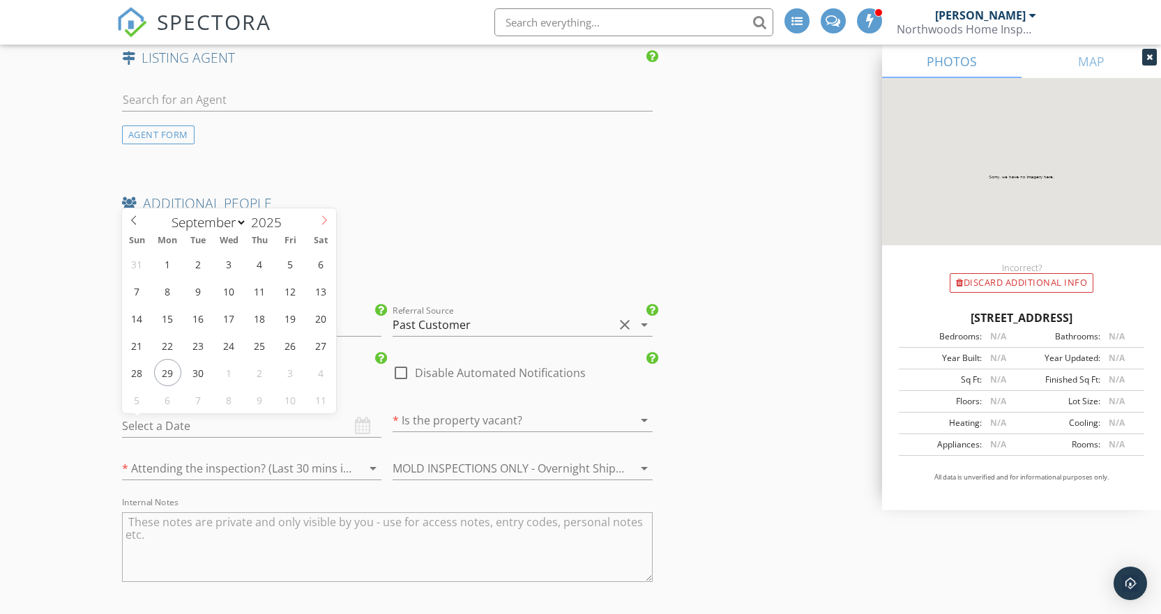
select select "9"
click at [323, 215] on span at bounding box center [324, 219] width 24 height 20
type input "10/10/2025"
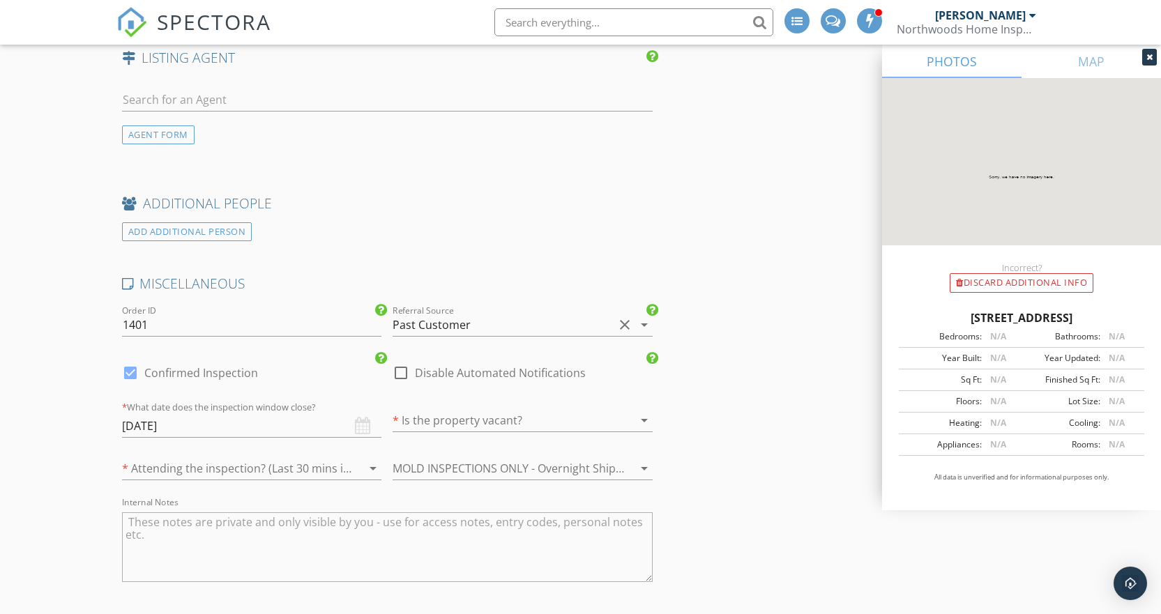
click at [459, 426] on div at bounding box center [503, 420] width 221 height 22
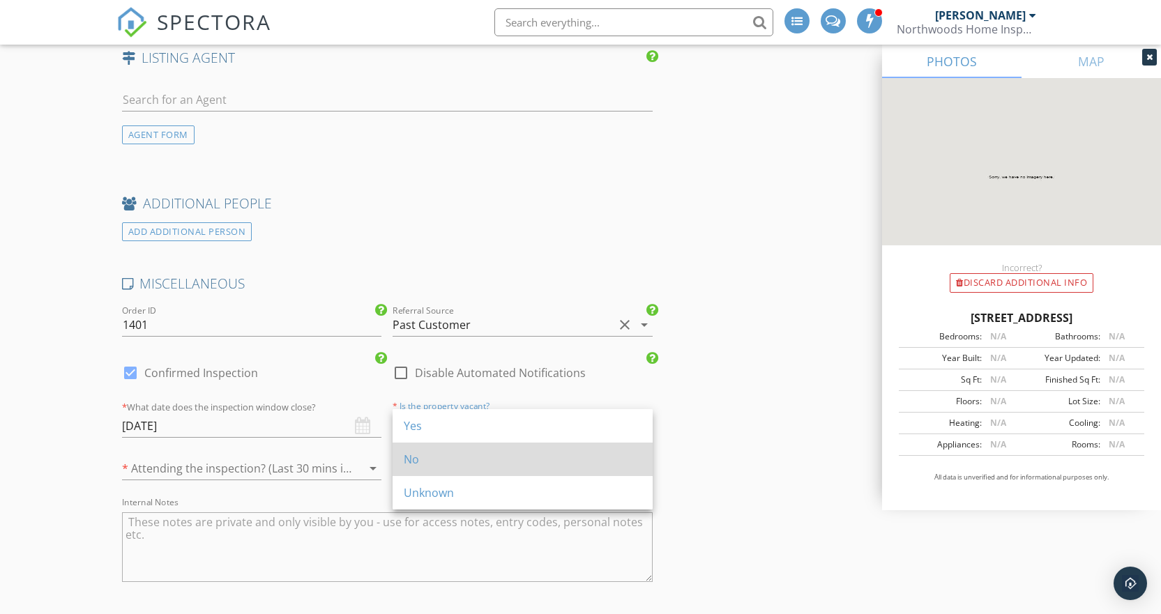
click at [450, 457] on div "No" at bounding box center [523, 459] width 238 height 17
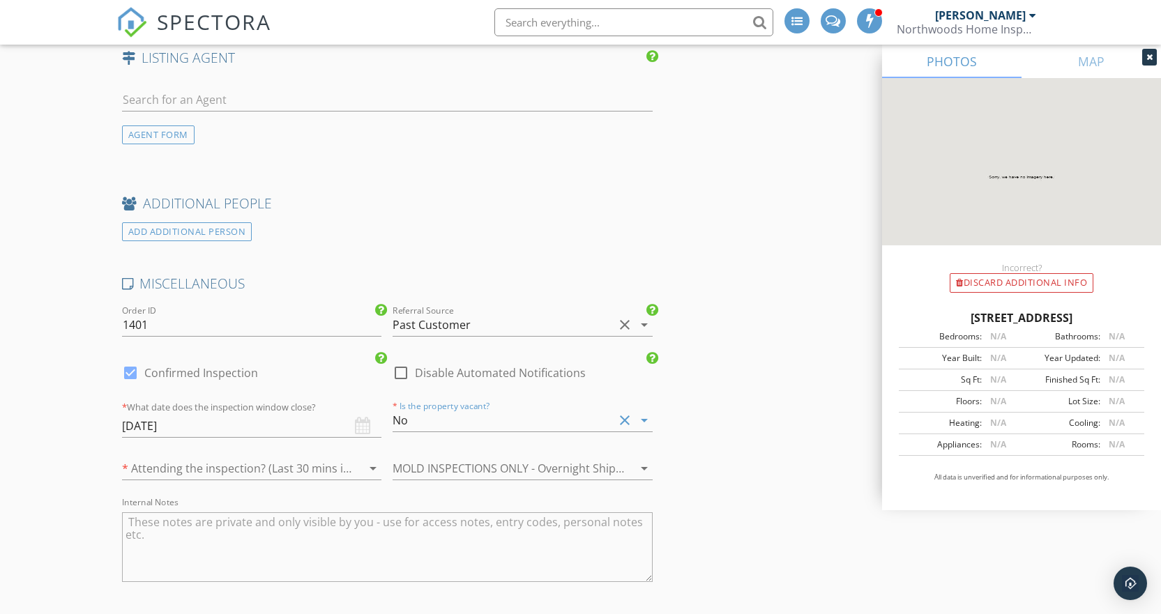
click at [343, 473] on div at bounding box center [352, 468] width 20 height 17
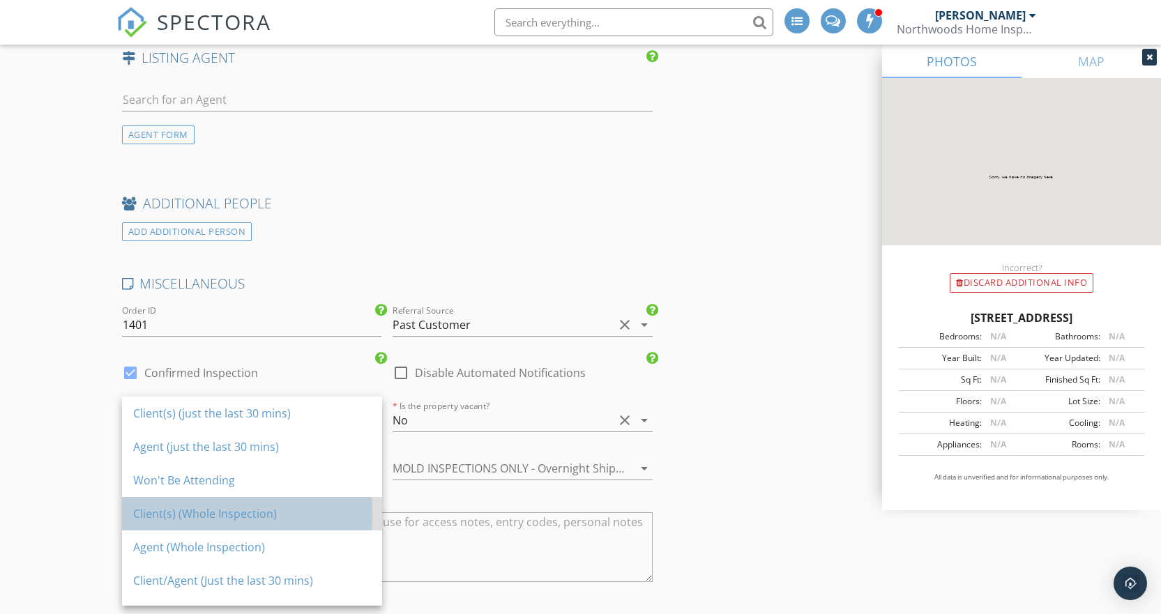
click at [234, 516] on div "Client(s) (Whole Inspection)" at bounding box center [252, 514] width 238 height 17
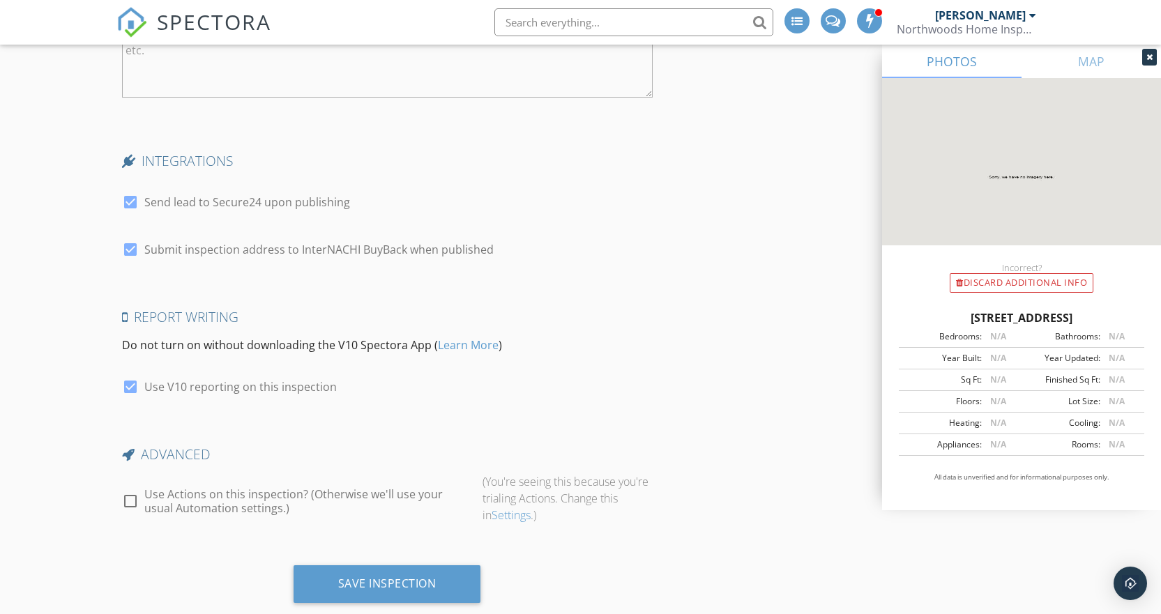
scroll to position [2860, 0]
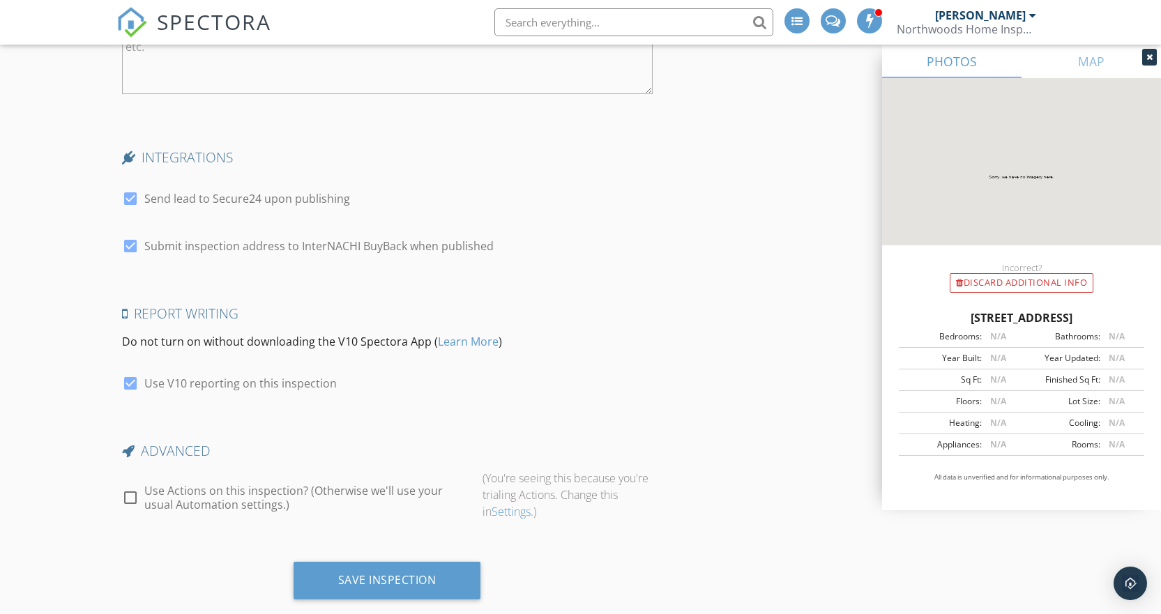
click at [130, 197] on div at bounding box center [131, 199] width 24 height 24
checkbox input "false"
click at [128, 247] on div at bounding box center [131, 246] width 24 height 24
checkbox input "false"
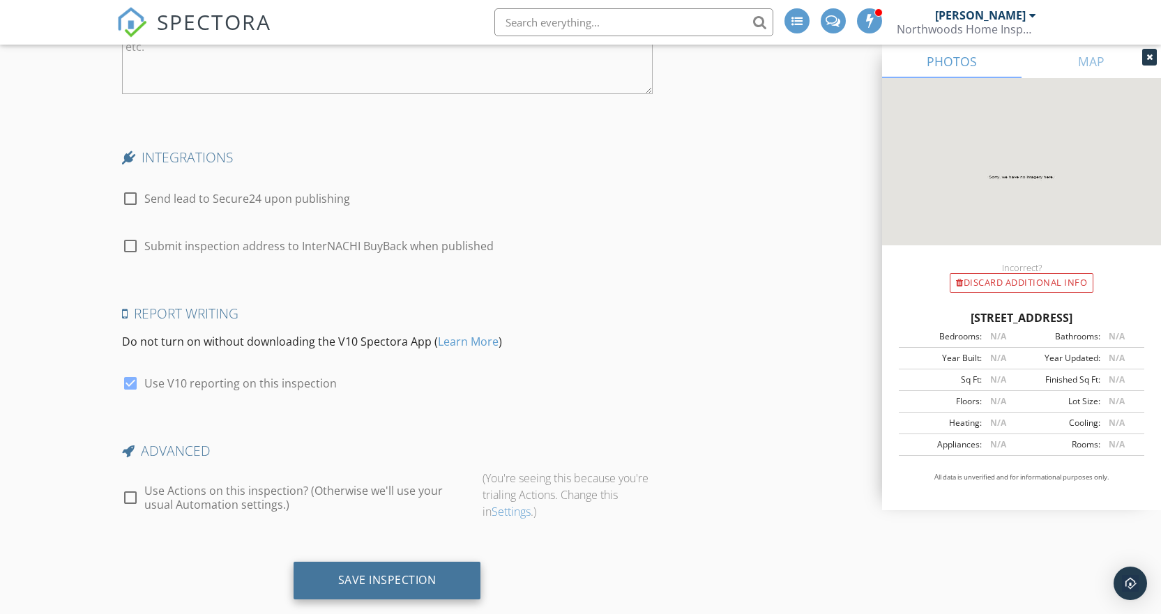
click at [402, 582] on div "Save Inspection" at bounding box center [387, 580] width 98 height 14
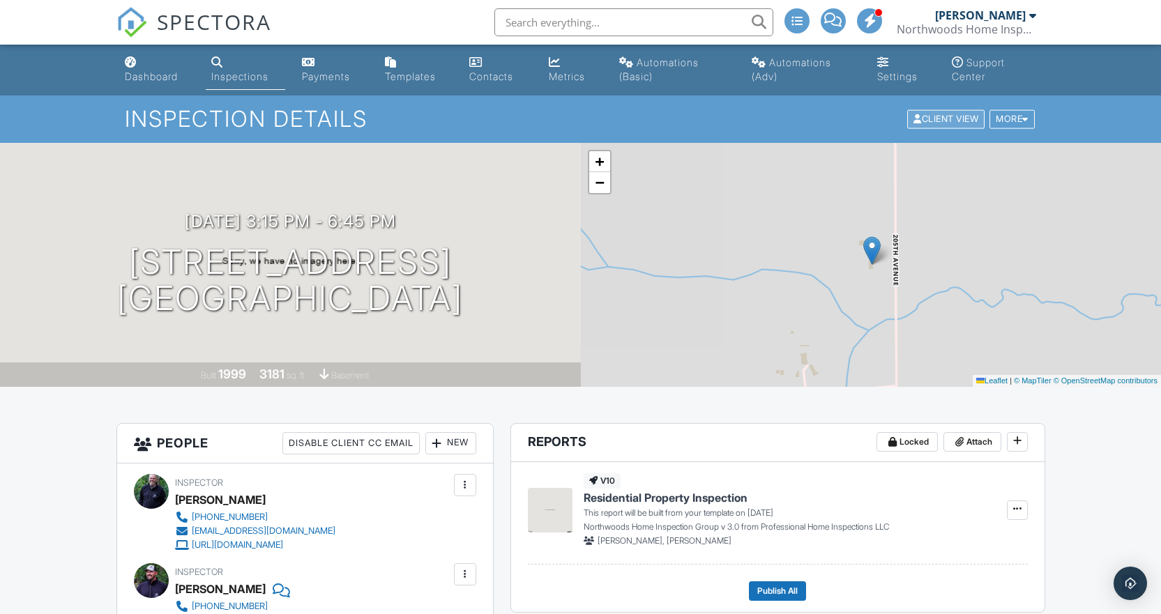
click at [953, 115] on div "Client View" at bounding box center [945, 119] width 77 height 19
click at [568, 73] on div "Metrics" at bounding box center [567, 76] width 36 height 12
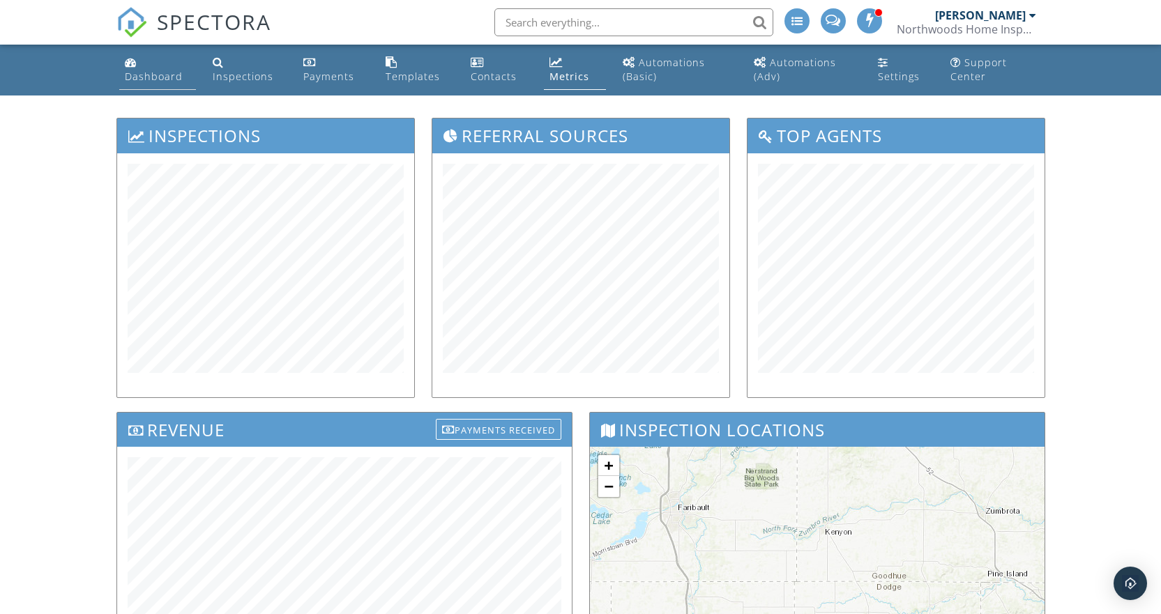
click at [128, 66] on div "Dashboard" at bounding box center [131, 61] width 12 height 11
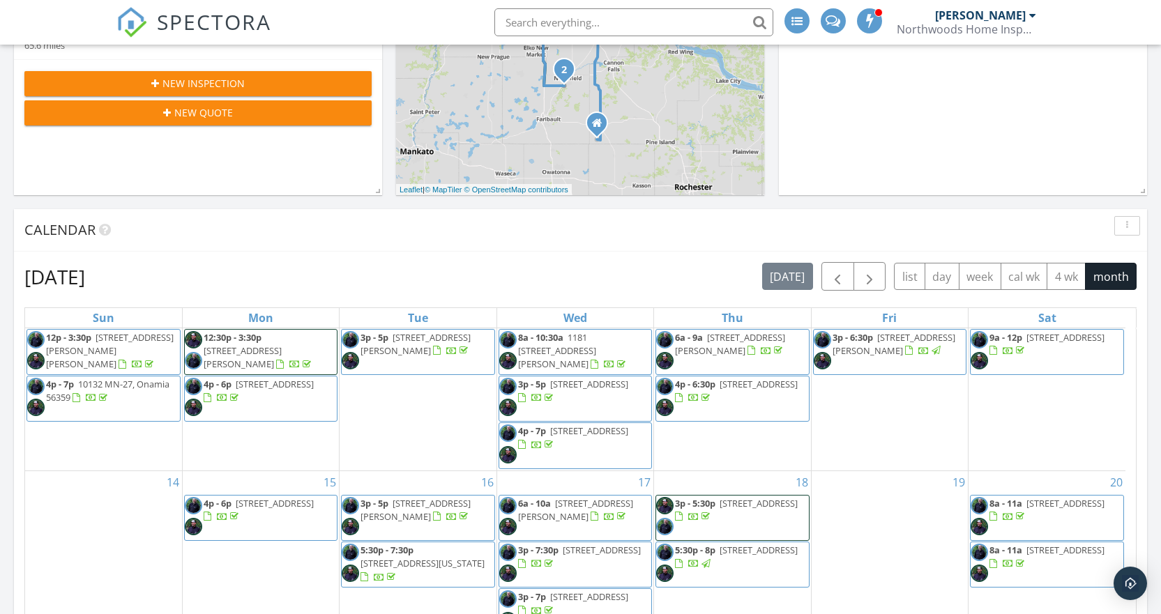
scroll to position [697, 0]
